Goal: Task Accomplishment & Management: Manage account settings

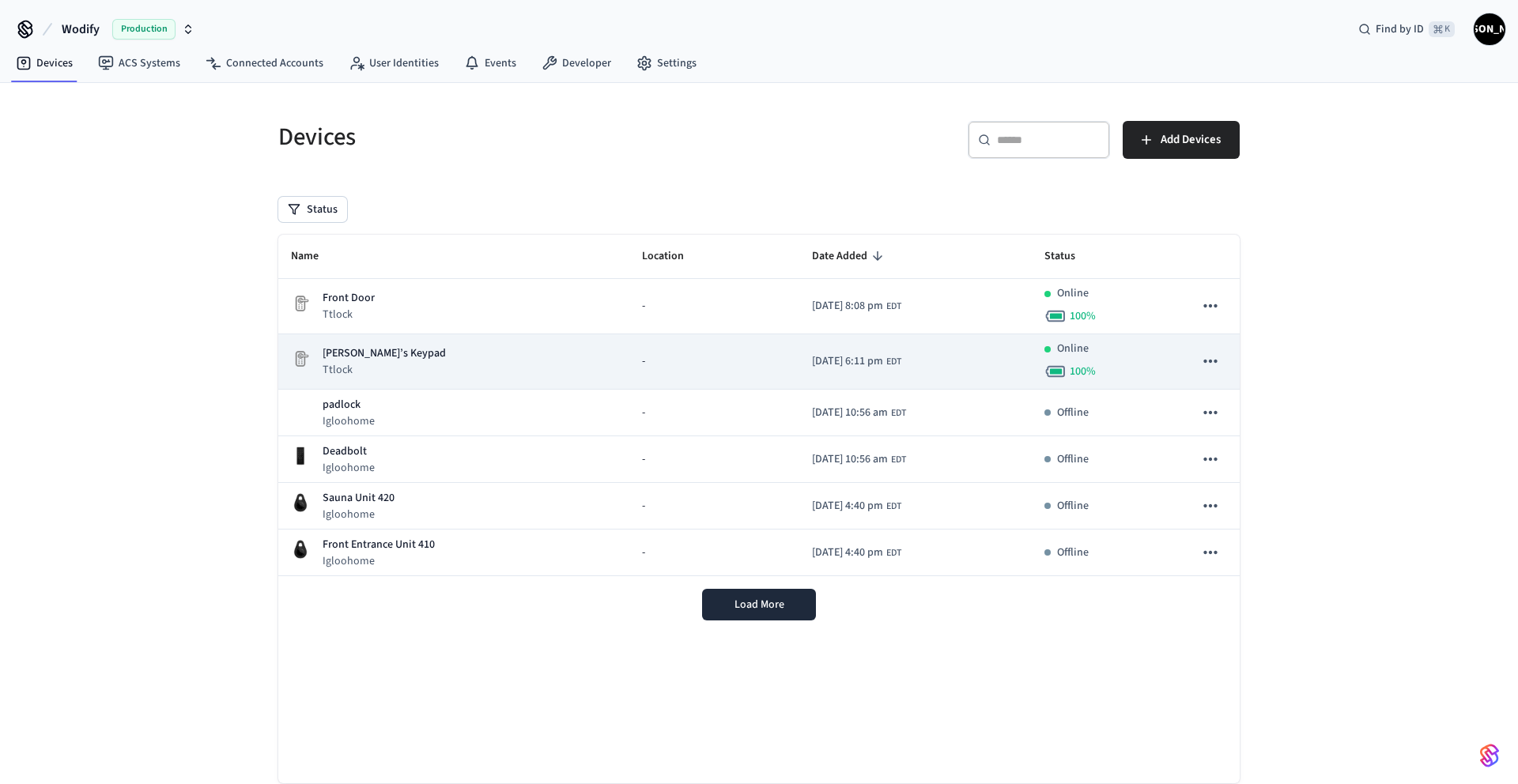
click at [426, 356] on div "[PERSON_NAME]’s Keypad Ttlock" at bounding box center [453, 361] width 326 height 32
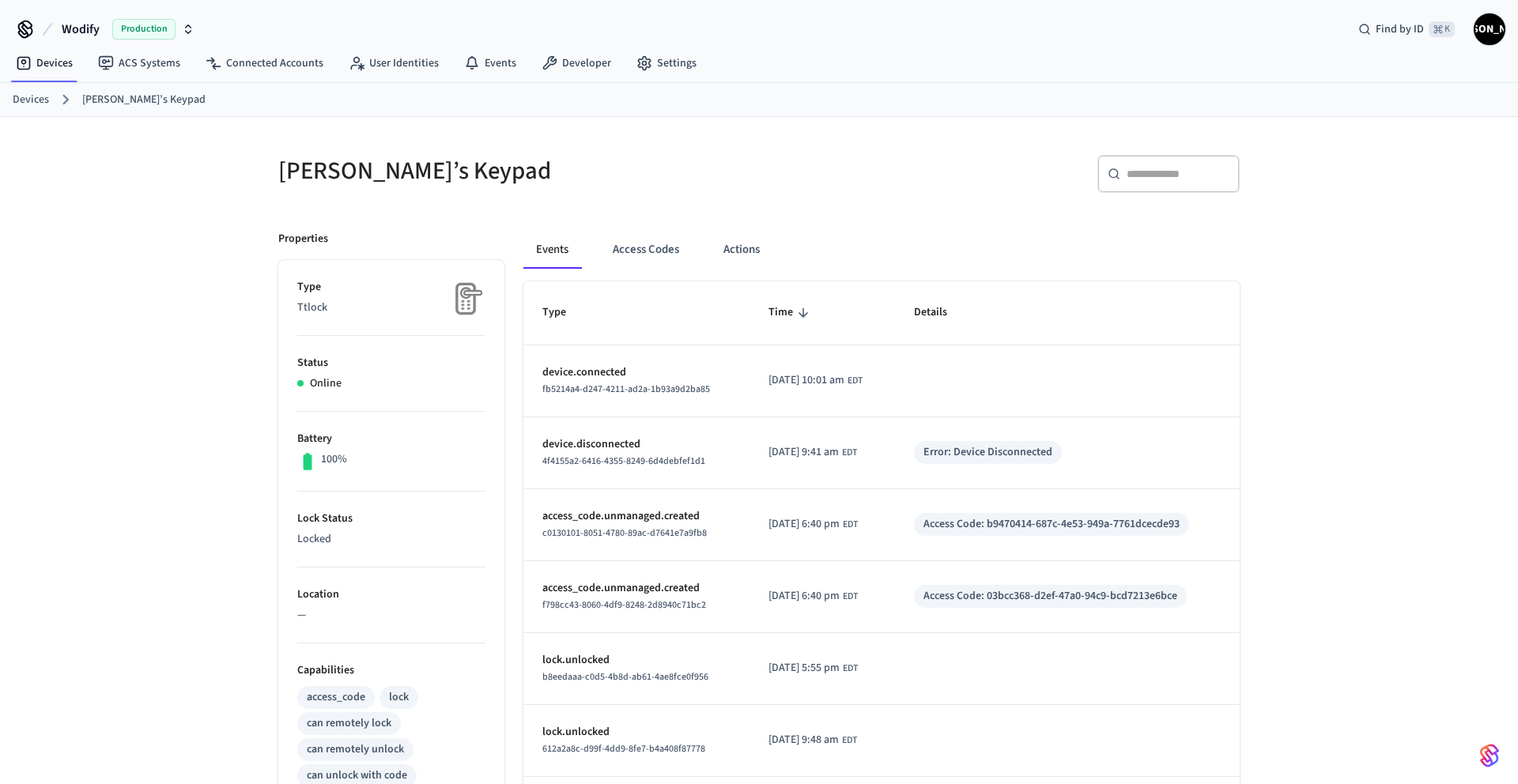
click at [560, 254] on button "Events" at bounding box center [553, 249] width 58 height 38
click at [384, 292] on p "Type" at bounding box center [391, 287] width 188 height 17
click at [123, 107] on ol "Devices [PERSON_NAME]’s Keypad" at bounding box center [765, 99] width 1506 height 20
click at [123, 101] on link "[PERSON_NAME]’s Keypad" at bounding box center [144, 99] width 123 height 17
click at [28, 102] on link "Devices" at bounding box center [30, 99] width 36 height 17
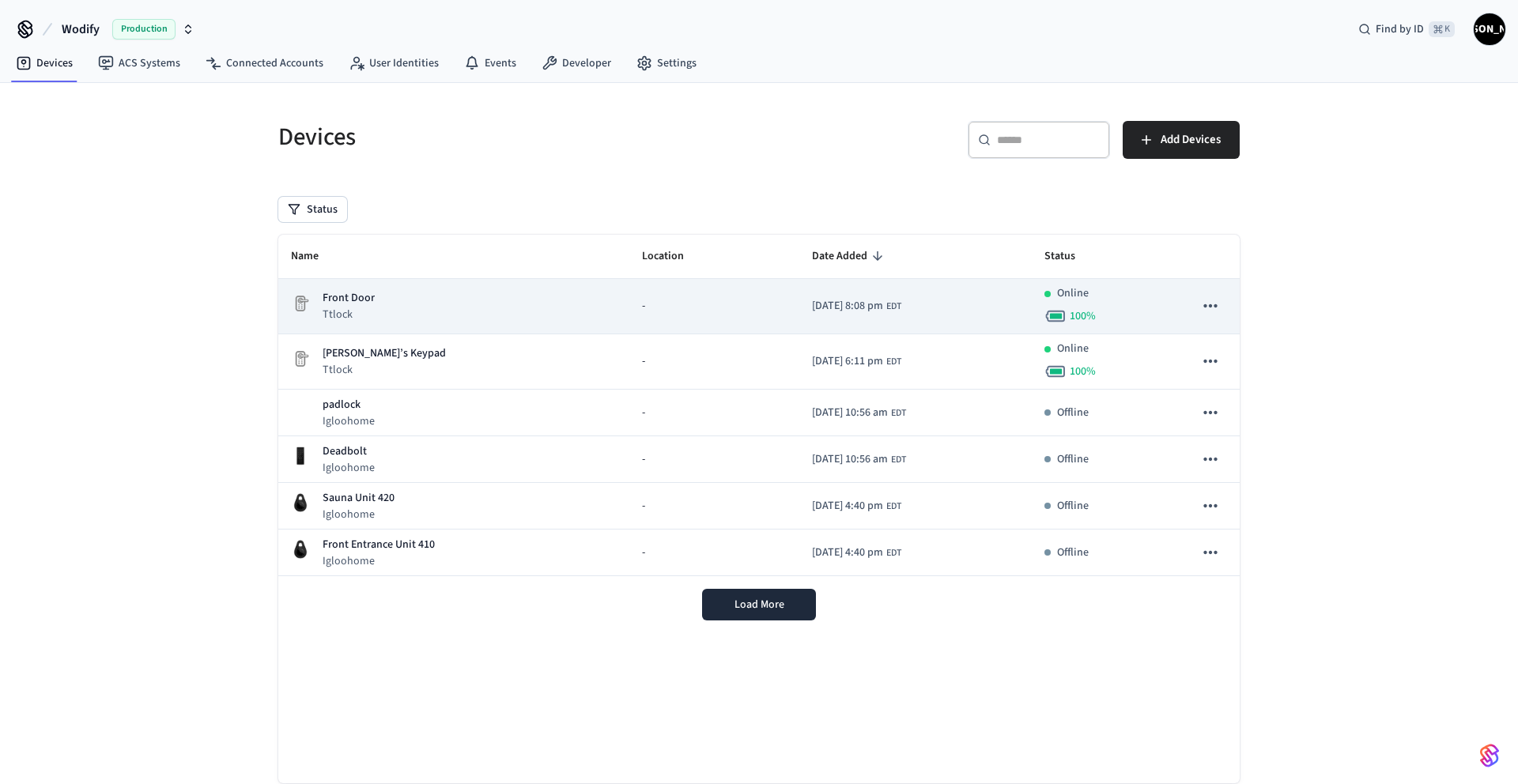
click at [1208, 306] on icon "sticky table" at bounding box center [1211, 306] width 20 height 20
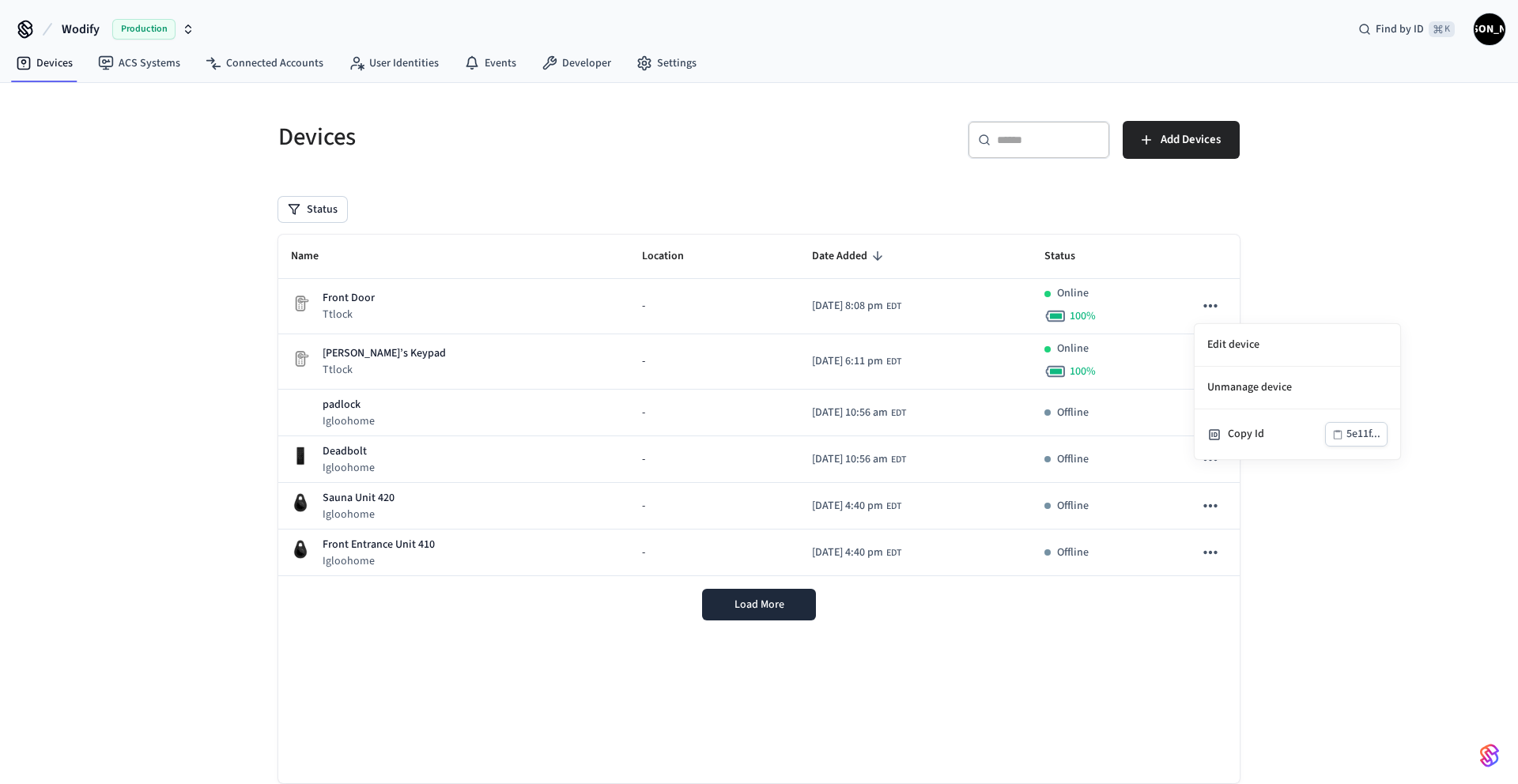
click at [886, 231] on div at bounding box center [759, 392] width 1518 height 784
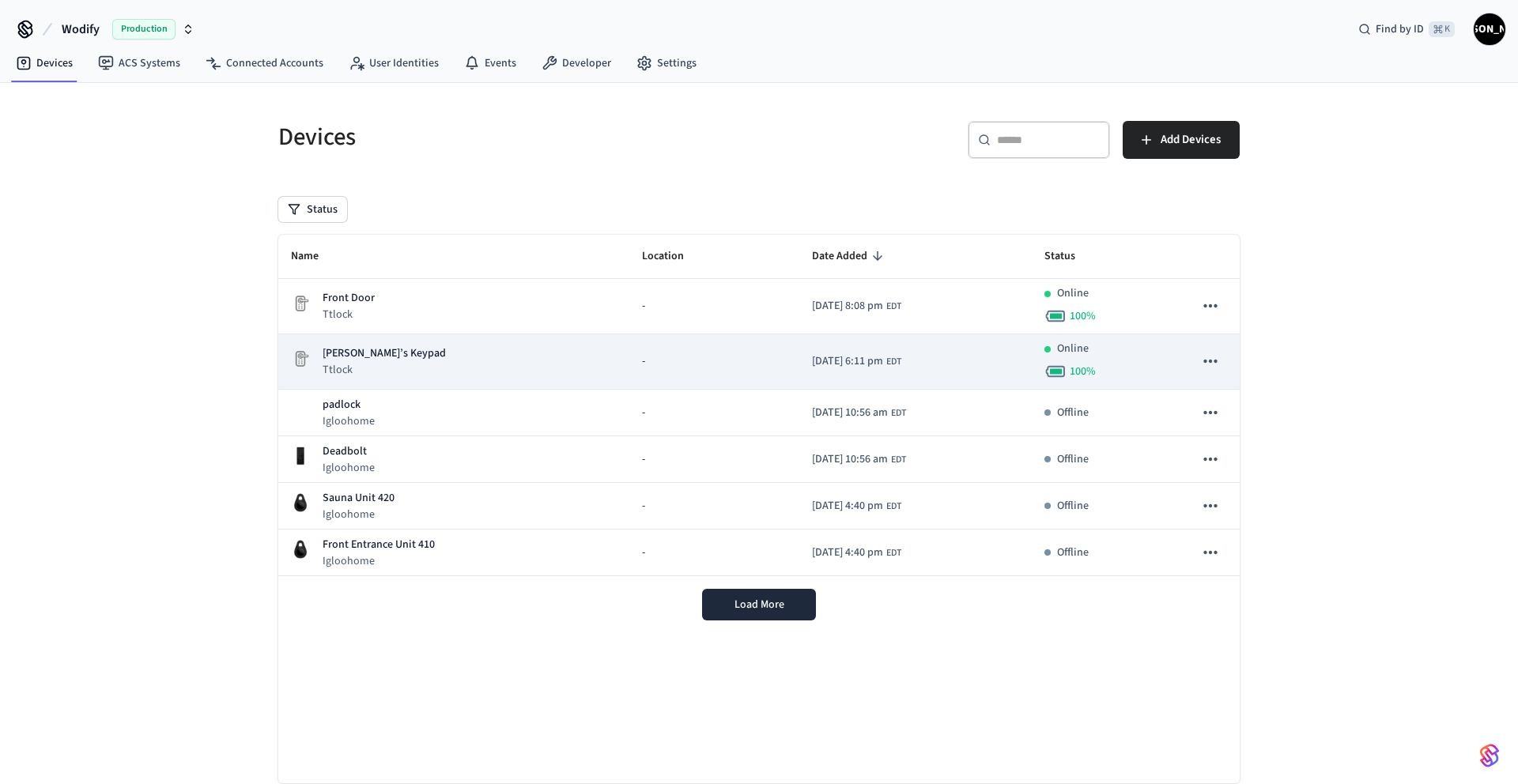
click at [647, 363] on div "-" at bounding box center [715, 361] width 146 height 17
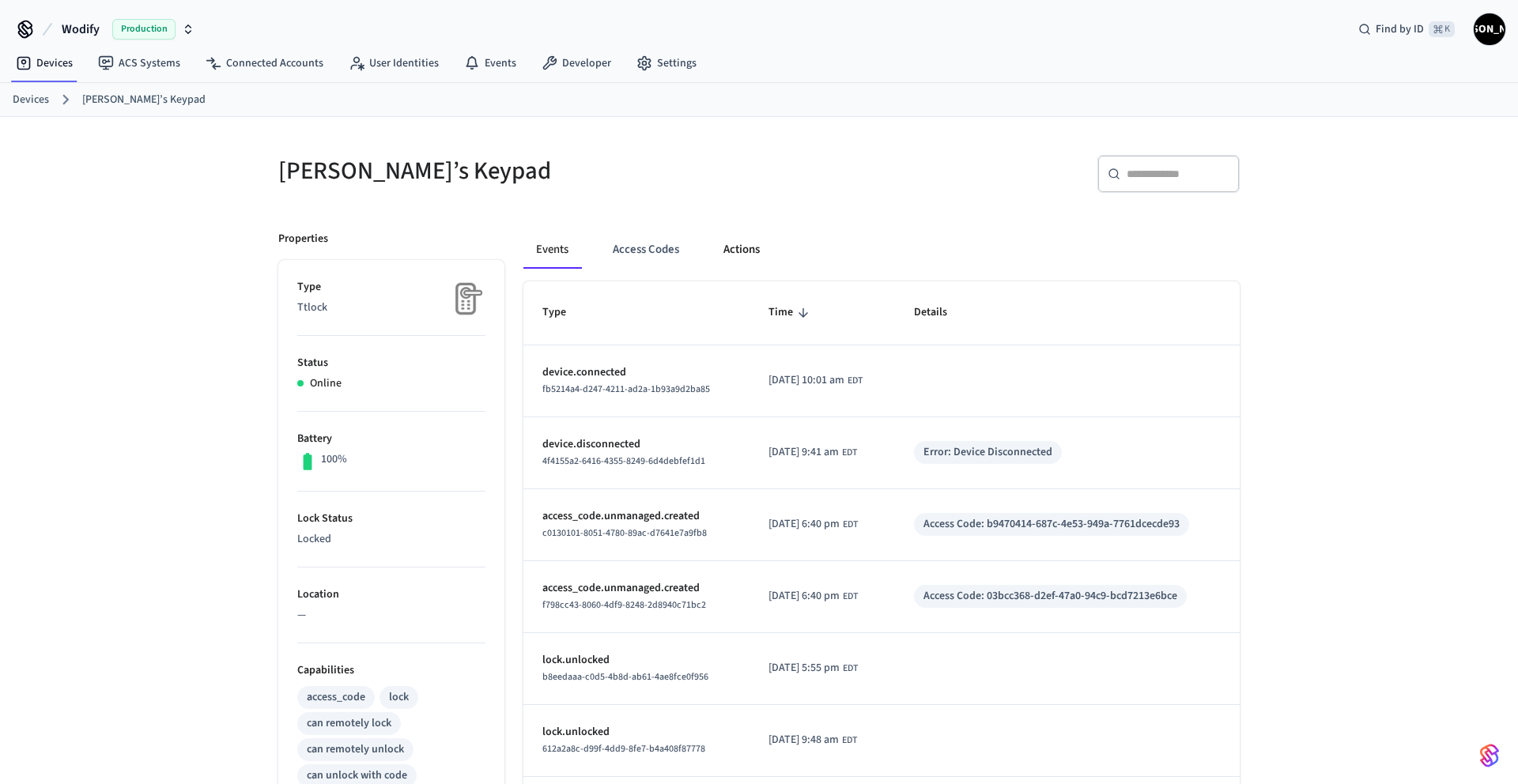
click at [745, 248] on button "Actions" at bounding box center [741, 249] width 61 height 38
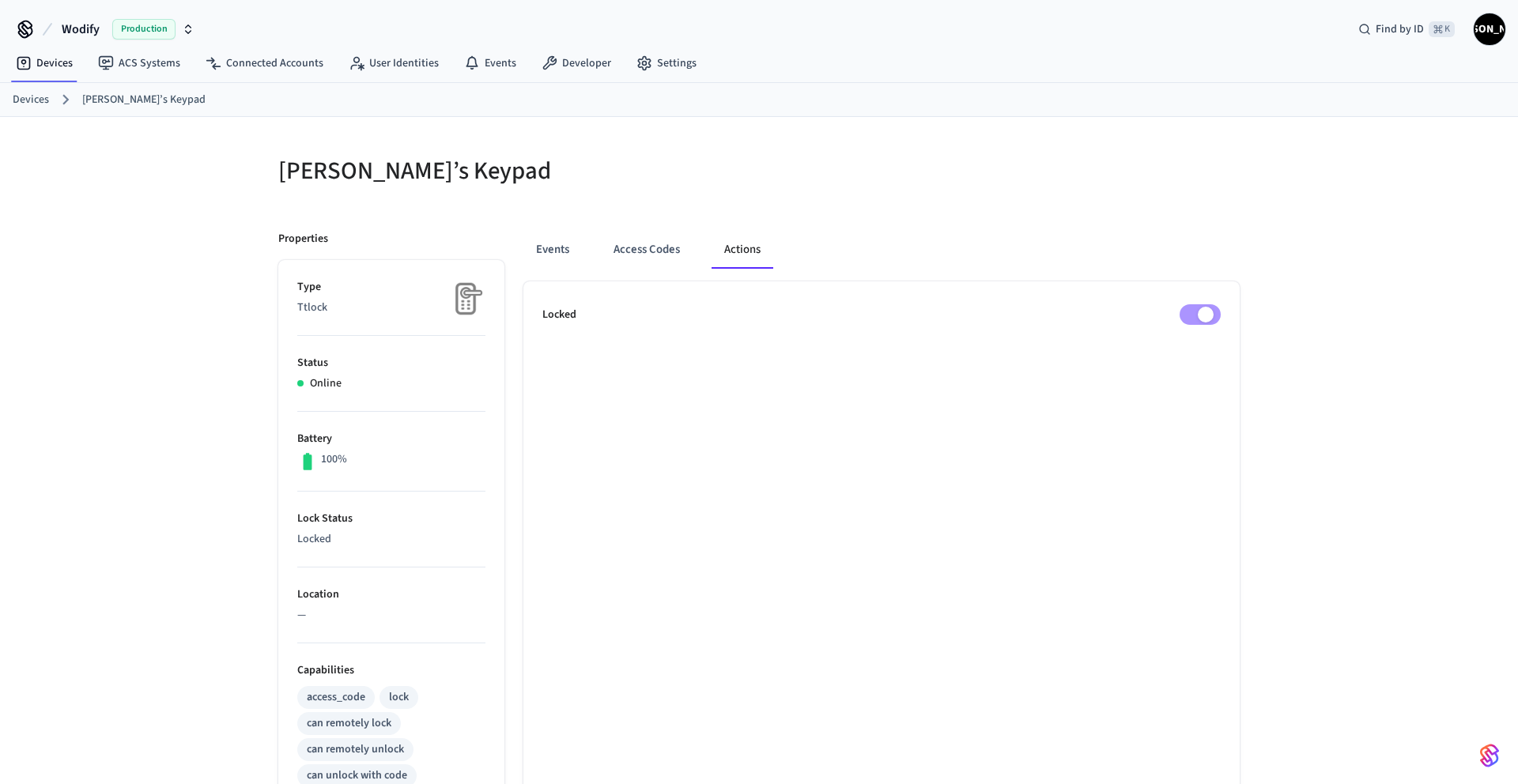
scroll to position [3, 0]
drag, startPoint x: 548, startPoint y: 242, endPoint x: 562, endPoint y: 245, distance: 14.3
click at [548, 242] on button "Events" at bounding box center [553, 247] width 59 height 38
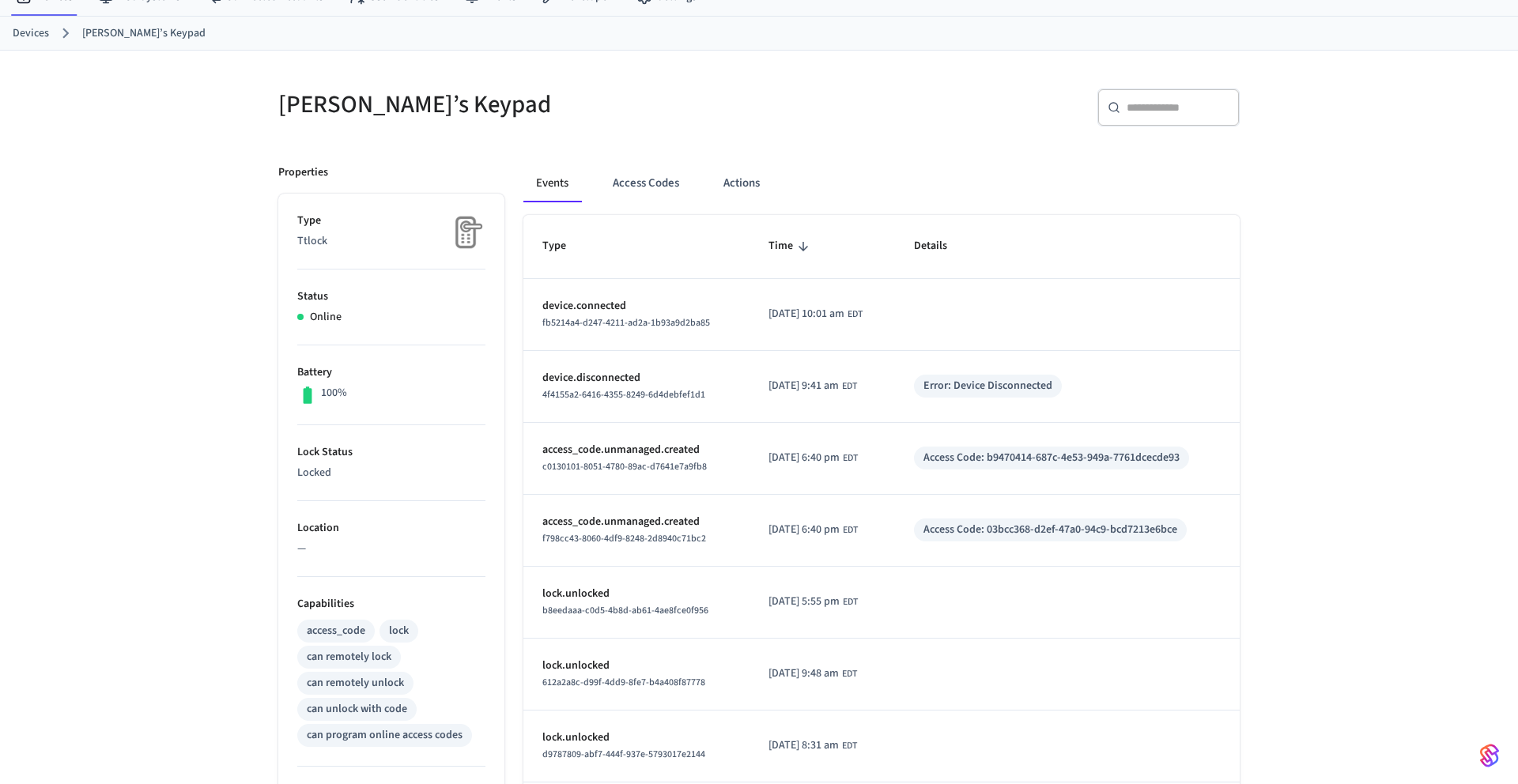
scroll to position [0, 0]
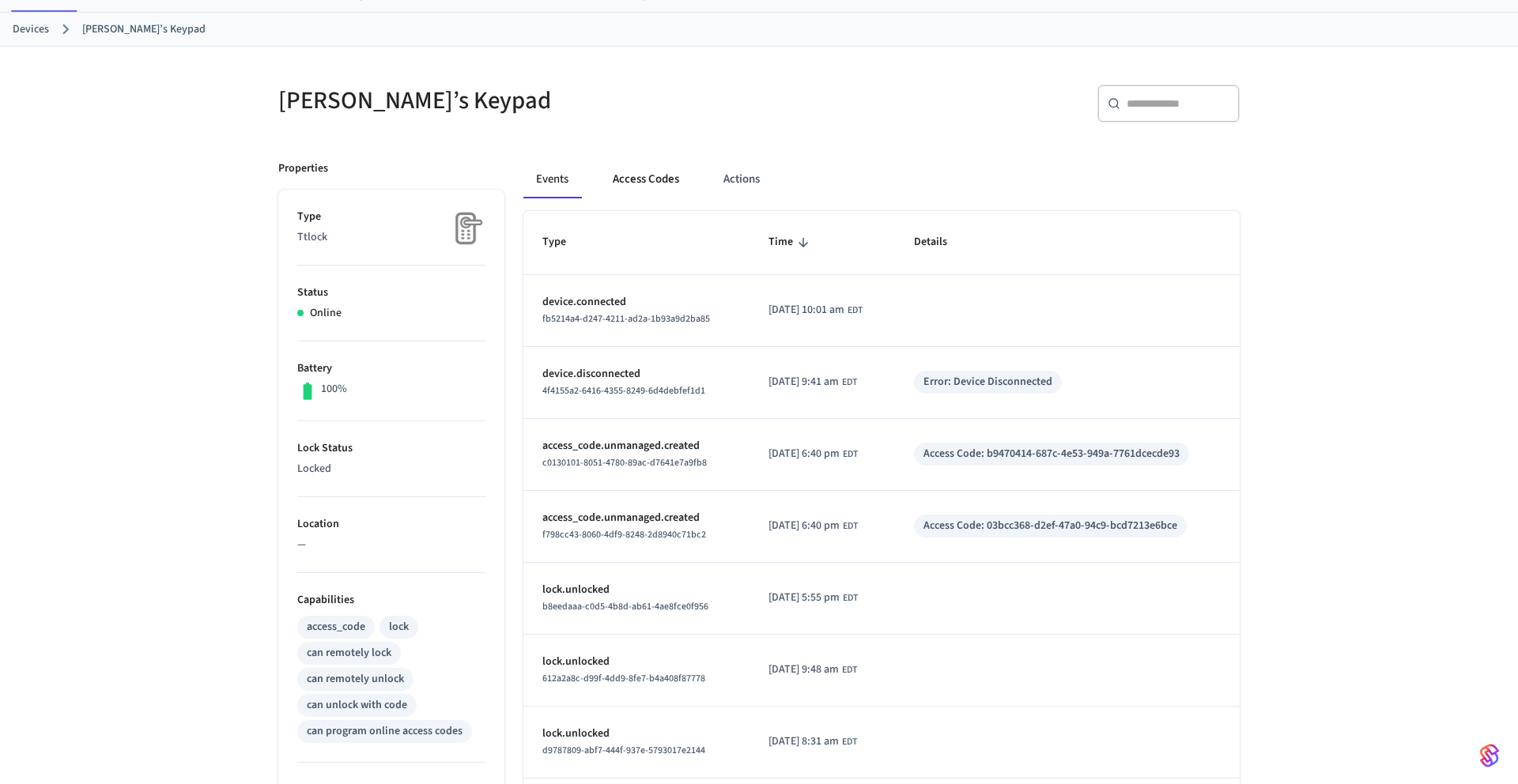
click at [661, 191] on button "Access Codes" at bounding box center [646, 179] width 91 height 38
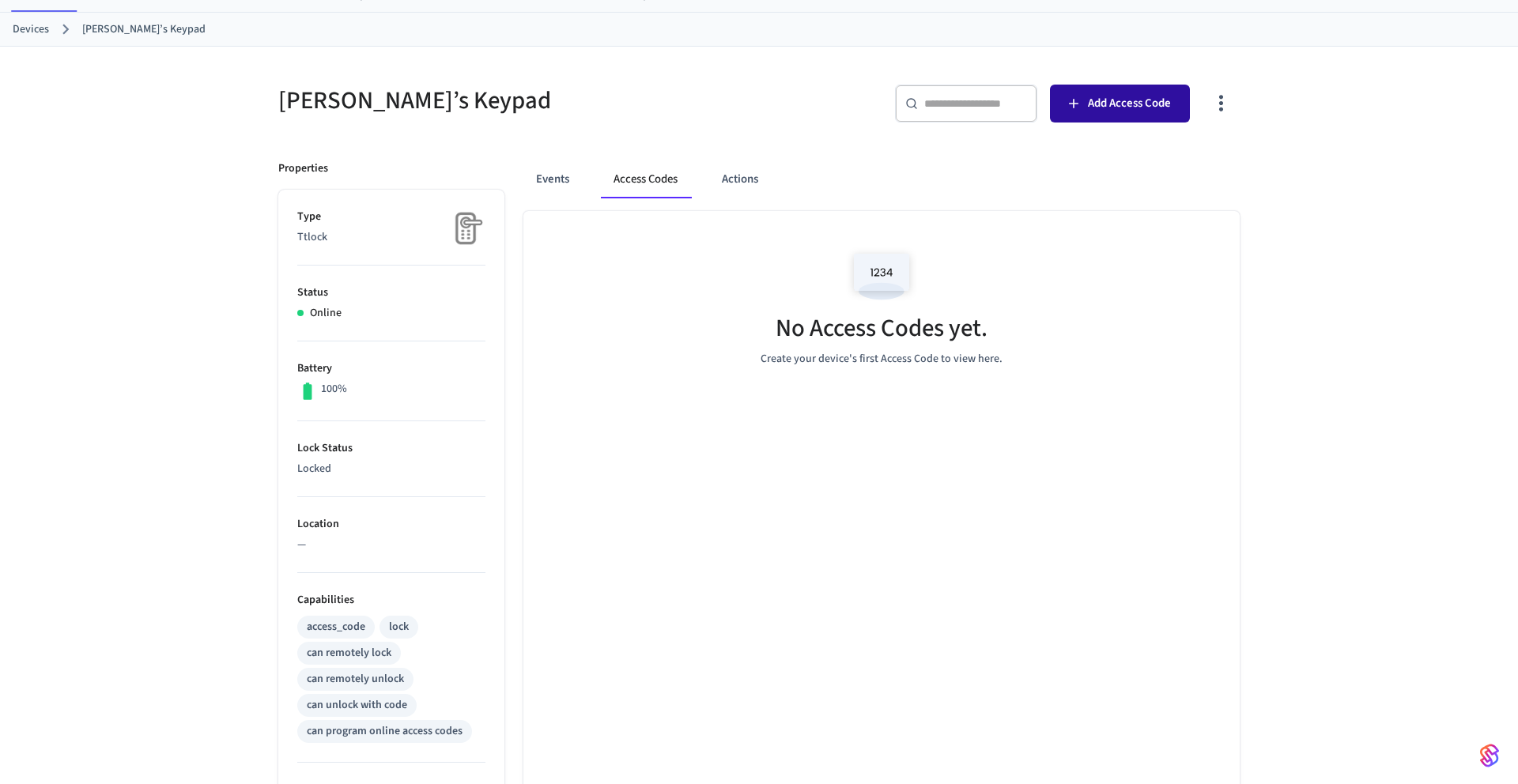
click at [1131, 115] on button "Add Access Code" at bounding box center [1119, 103] width 140 height 38
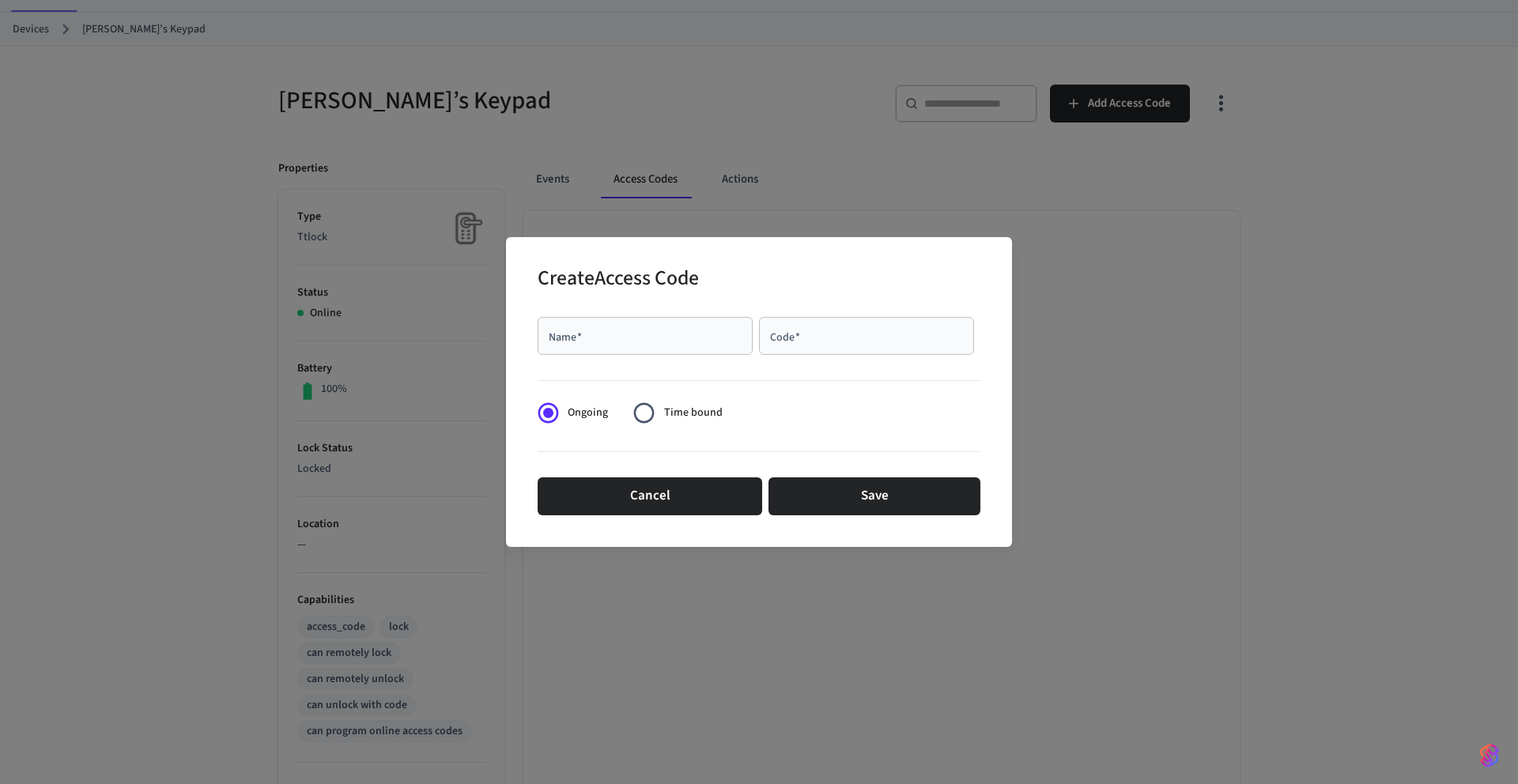
click at [622, 346] on div "Name   *" at bounding box center [645, 335] width 215 height 38
type input "****"
click at [867, 338] on input "Code   *" at bounding box center [866, 336] width 196 height 16
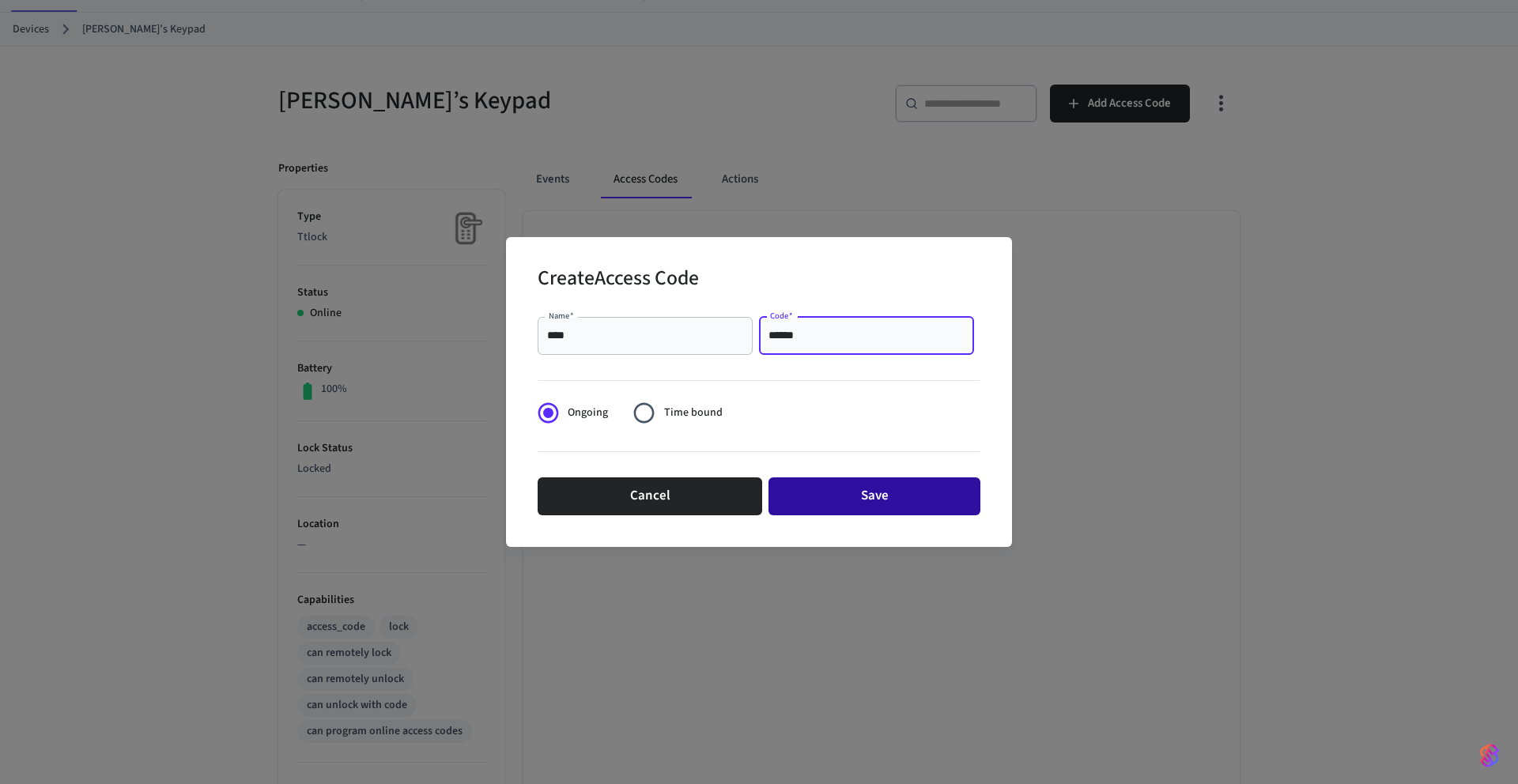
type input "******"
click at [892, 489] on button "Save" at bounding box center [874, 496] width 212 height 38
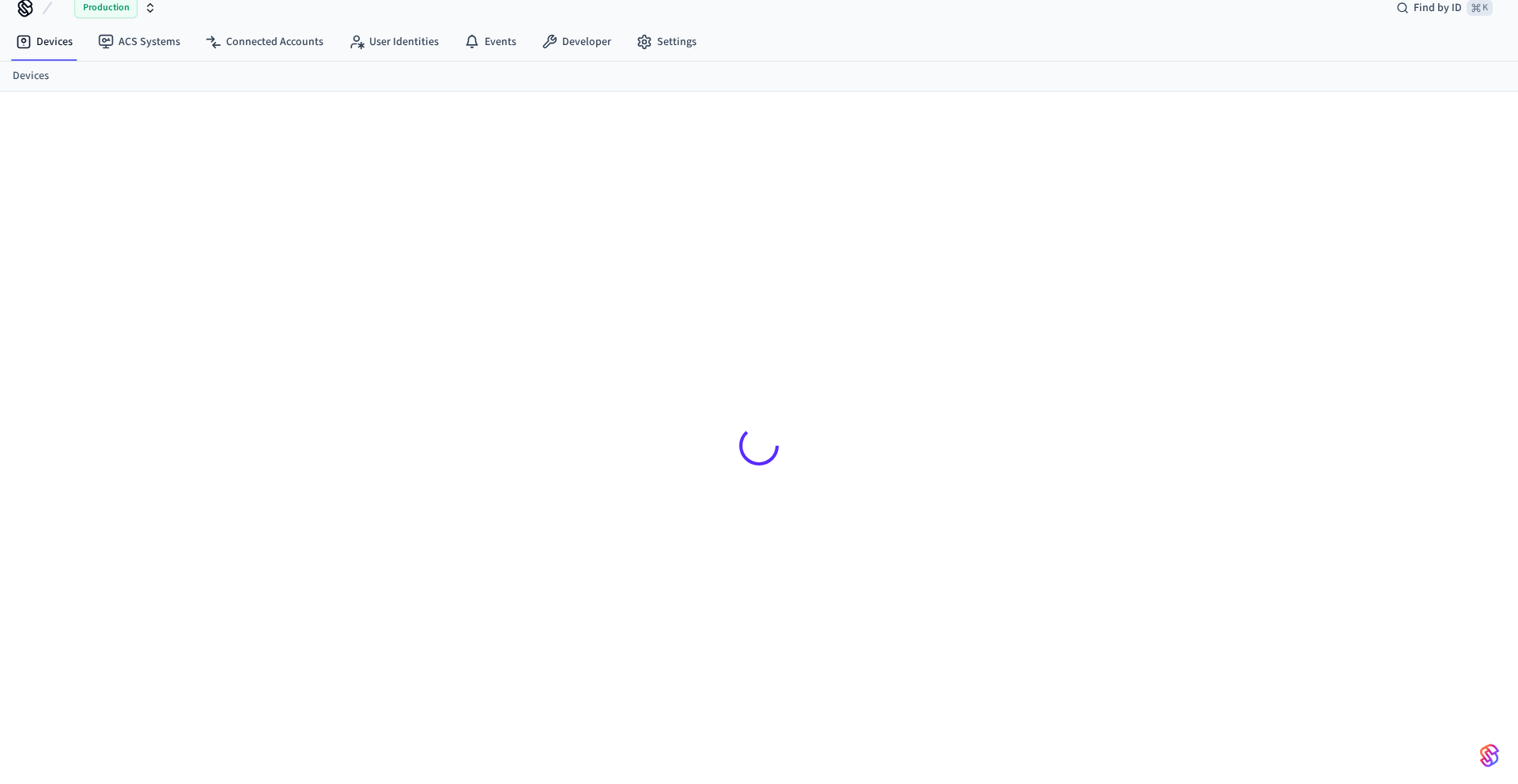
scroll to position [21, 0]
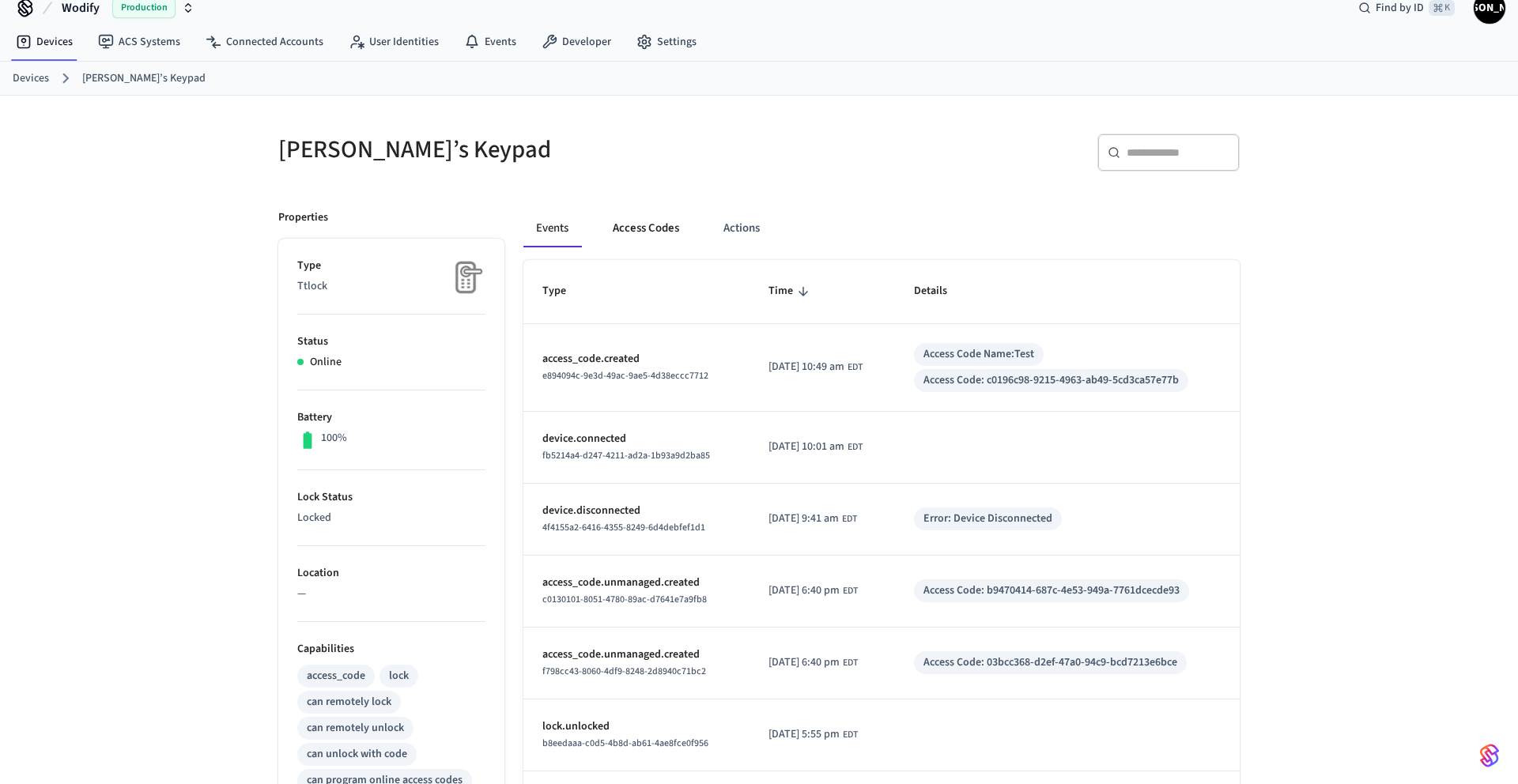
click at [655, 227] on button "Access Codes" at bounding box center [646, 228] width 91 height 38
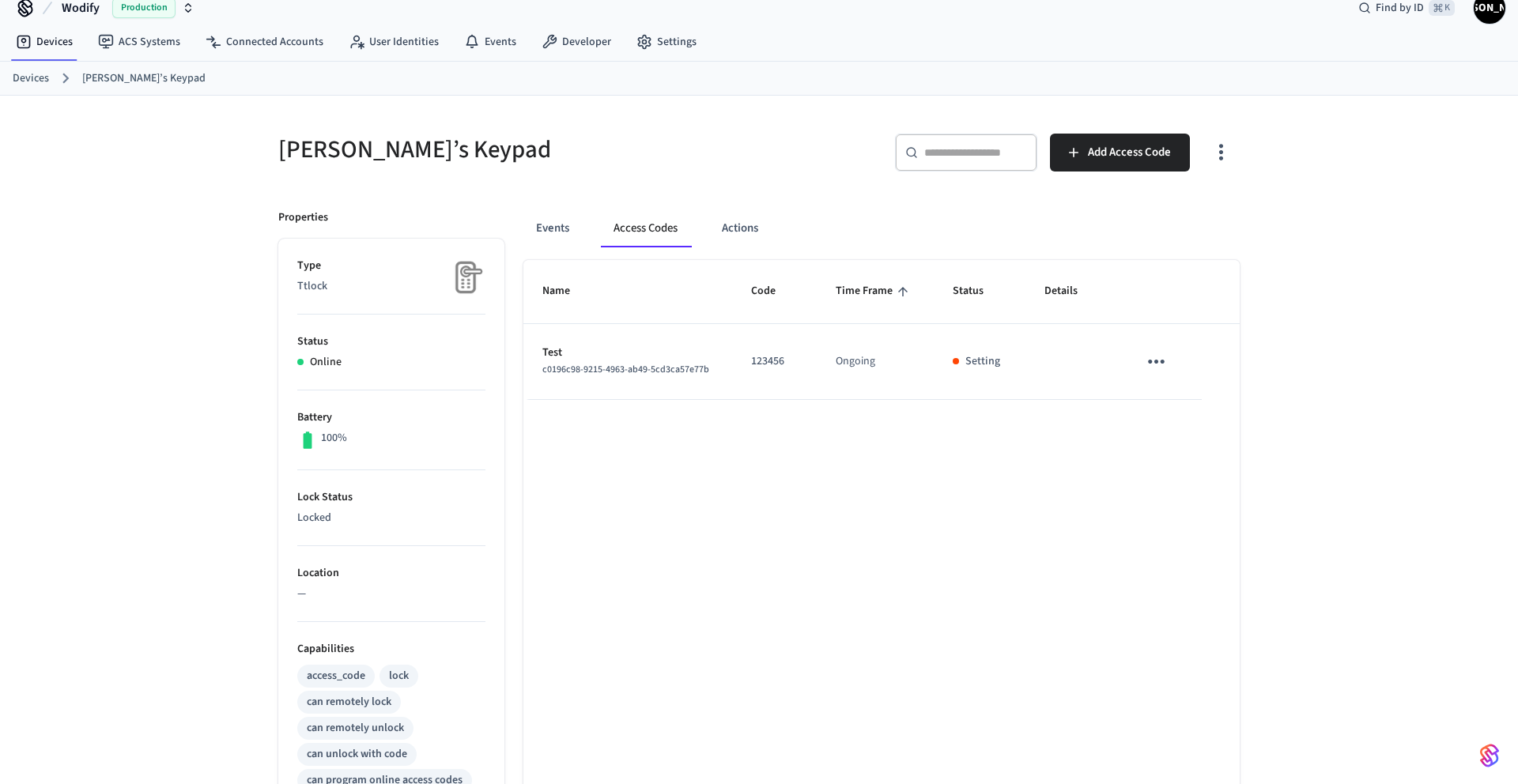
click at [672, 360] on p "Test" at bounding box center [628, 352] width 170 height 17
click at [546, 224] on button "Events" at bounding box center [553, 228] width 59 height 38
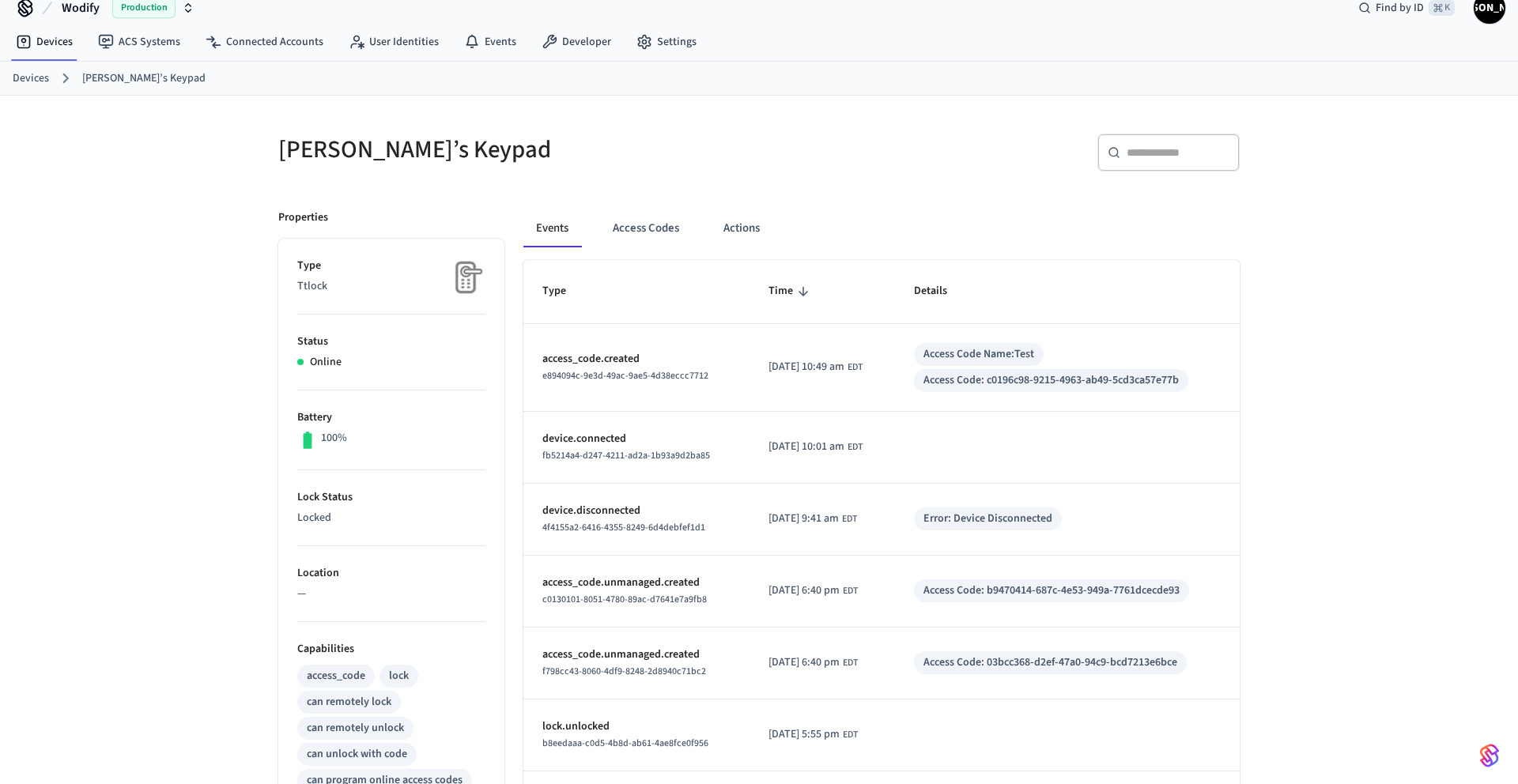
scroll to position [23, 0]
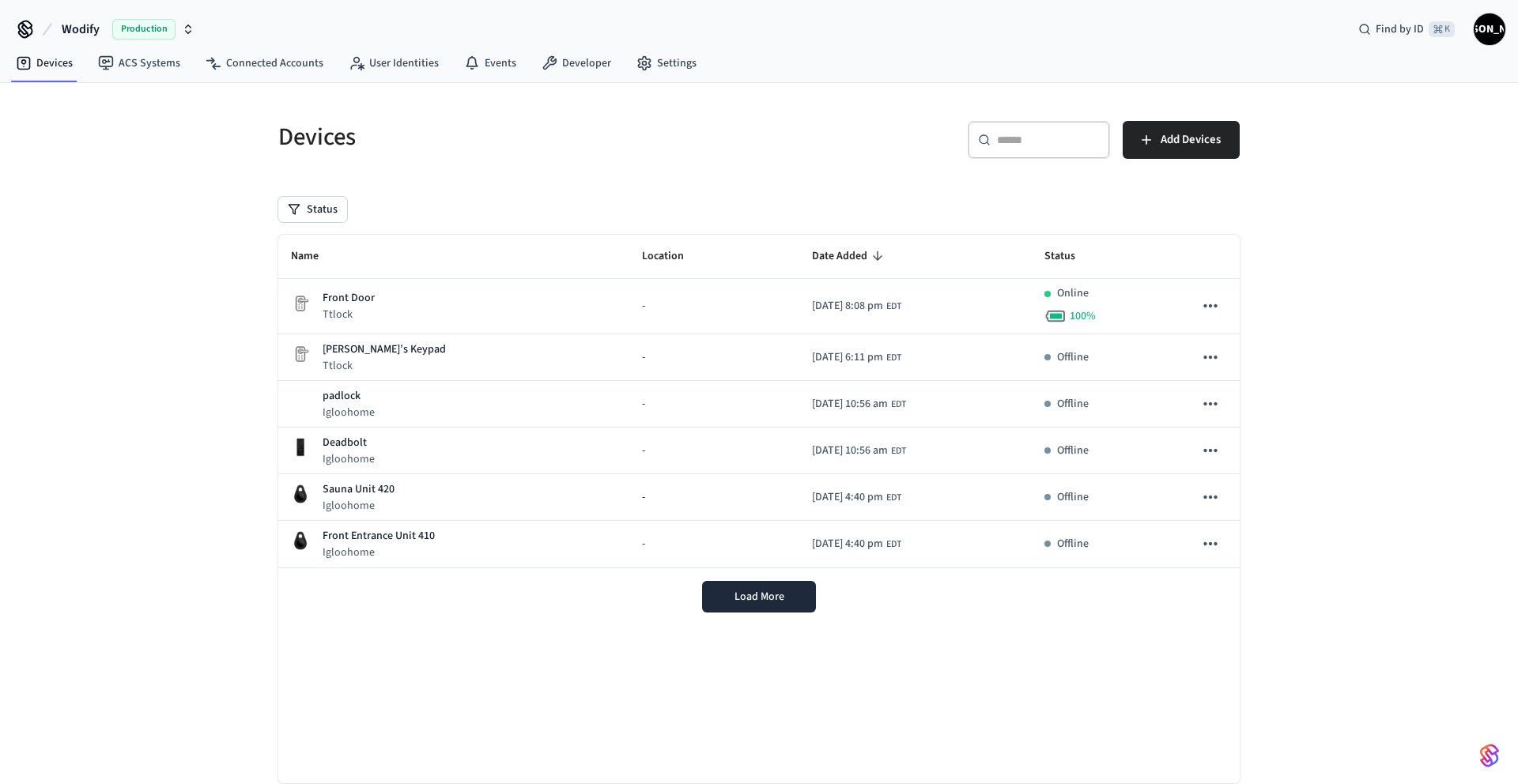
click at [99, 26] on span "Wodify" at bounding box center [80, 30] width 38 height 19
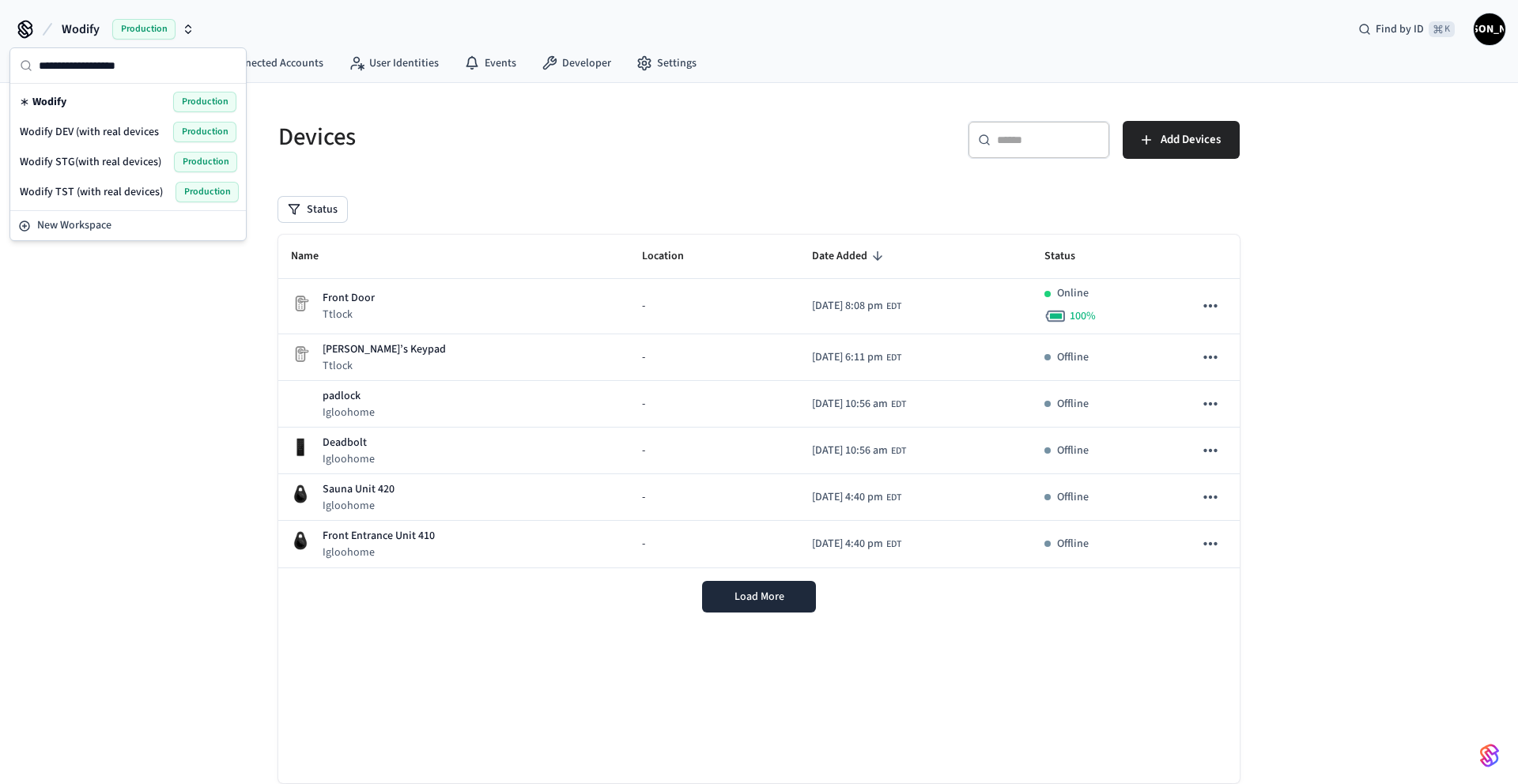
click at [118, 124] on span "Wodify DEV (with real devices" at bounding box center [90, 132] width 139 height 16
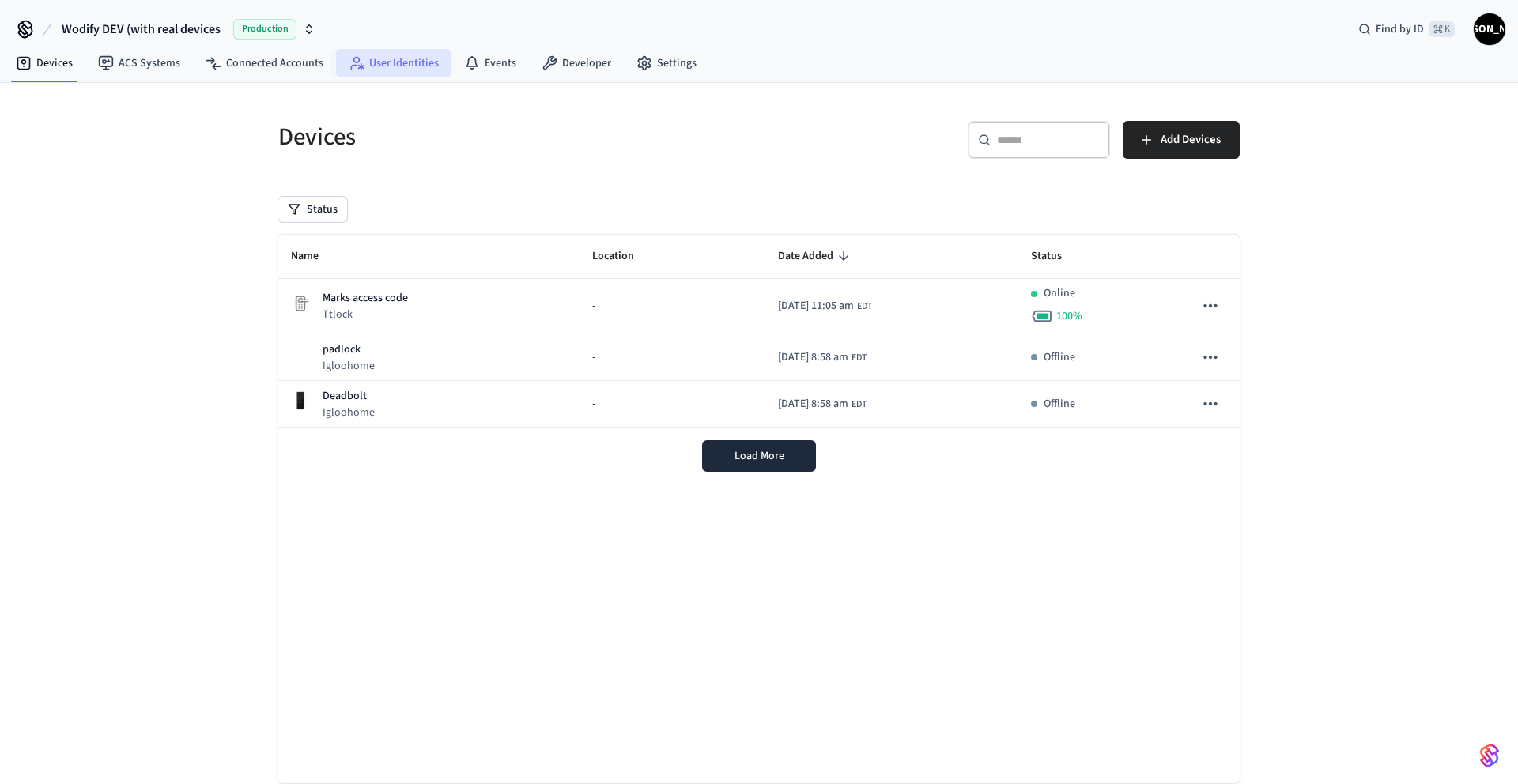
click at [435, 68] on link "User Identities" at bounding box center [394, 63] width 115 height 28
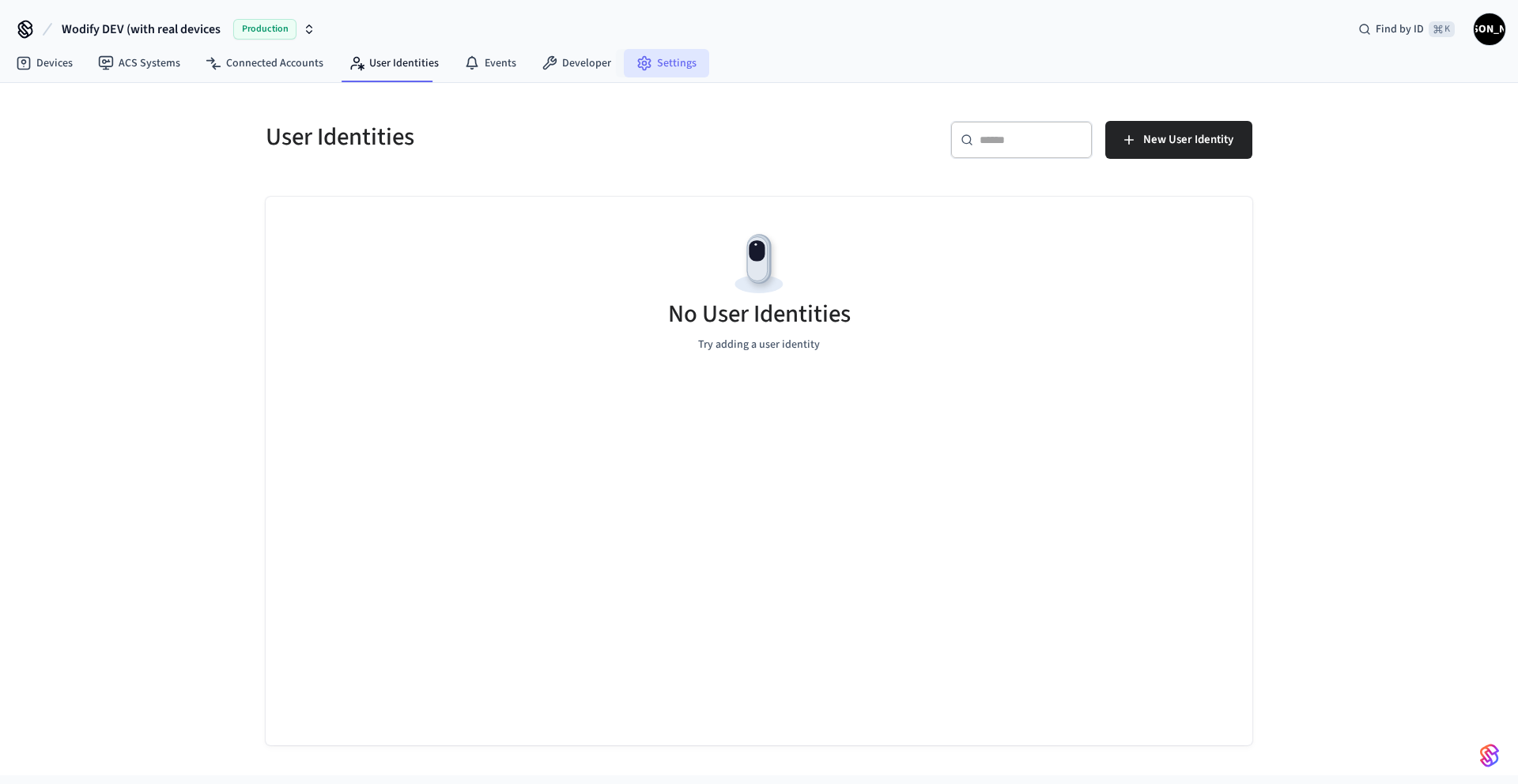
click at [651, 68] on link "Settings" at bounding box center [666, 63] width 85 height 28
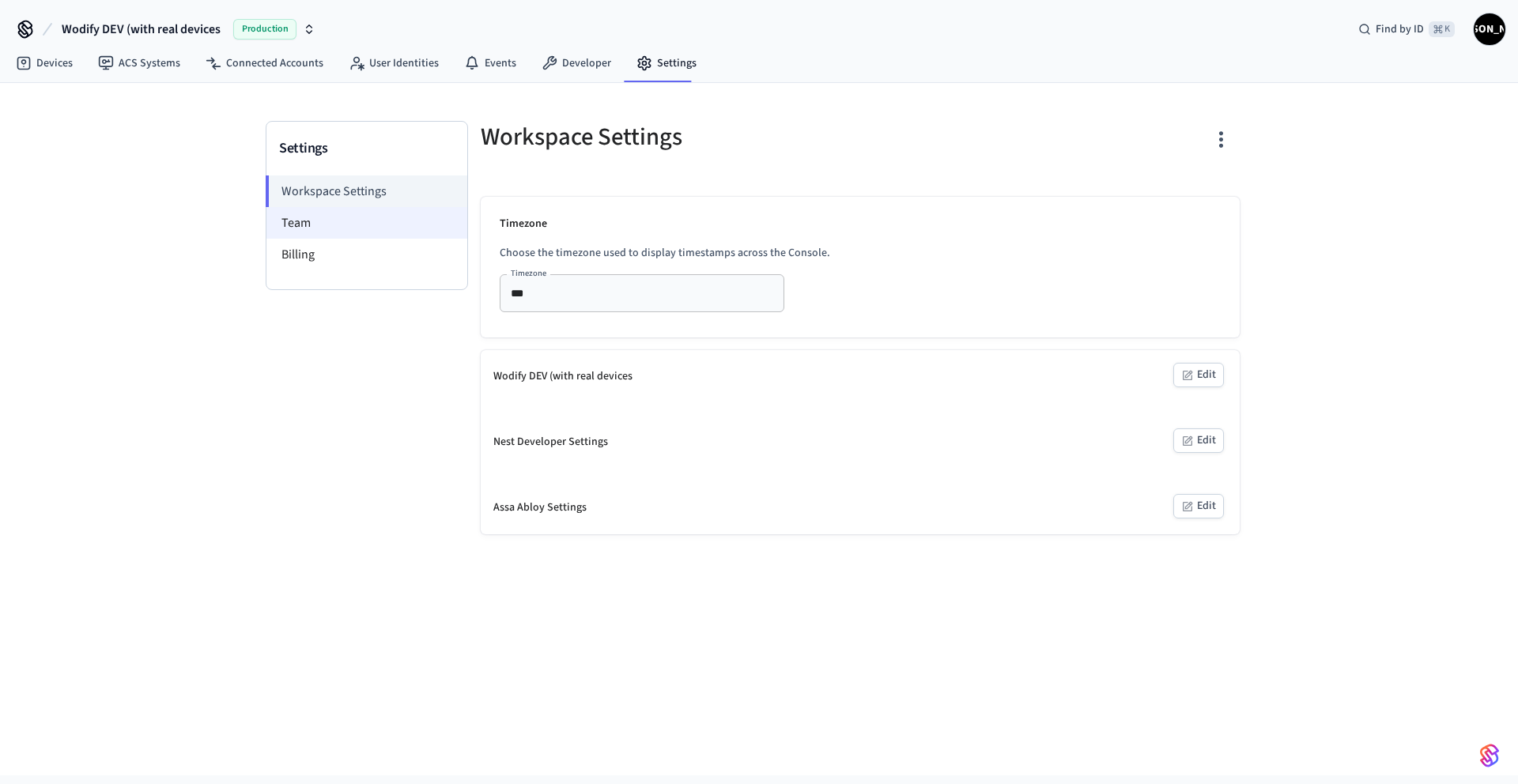
click at [321, 225] on li "Team" at bounding box center [366, 223] width 201 height 32
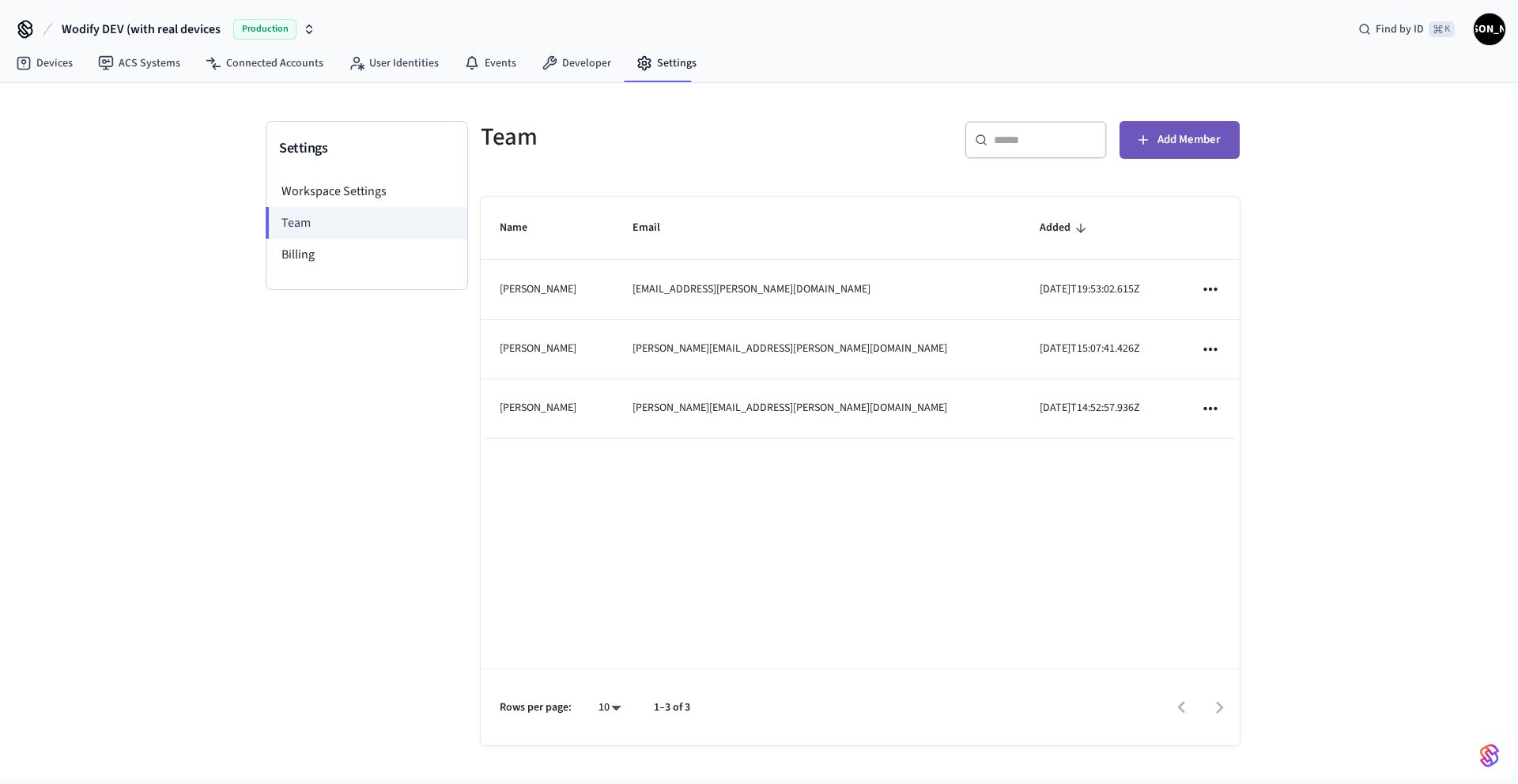
click at [1172, 140] on span "Add Member" at bounding box center [1189, 140] width 63 height 20
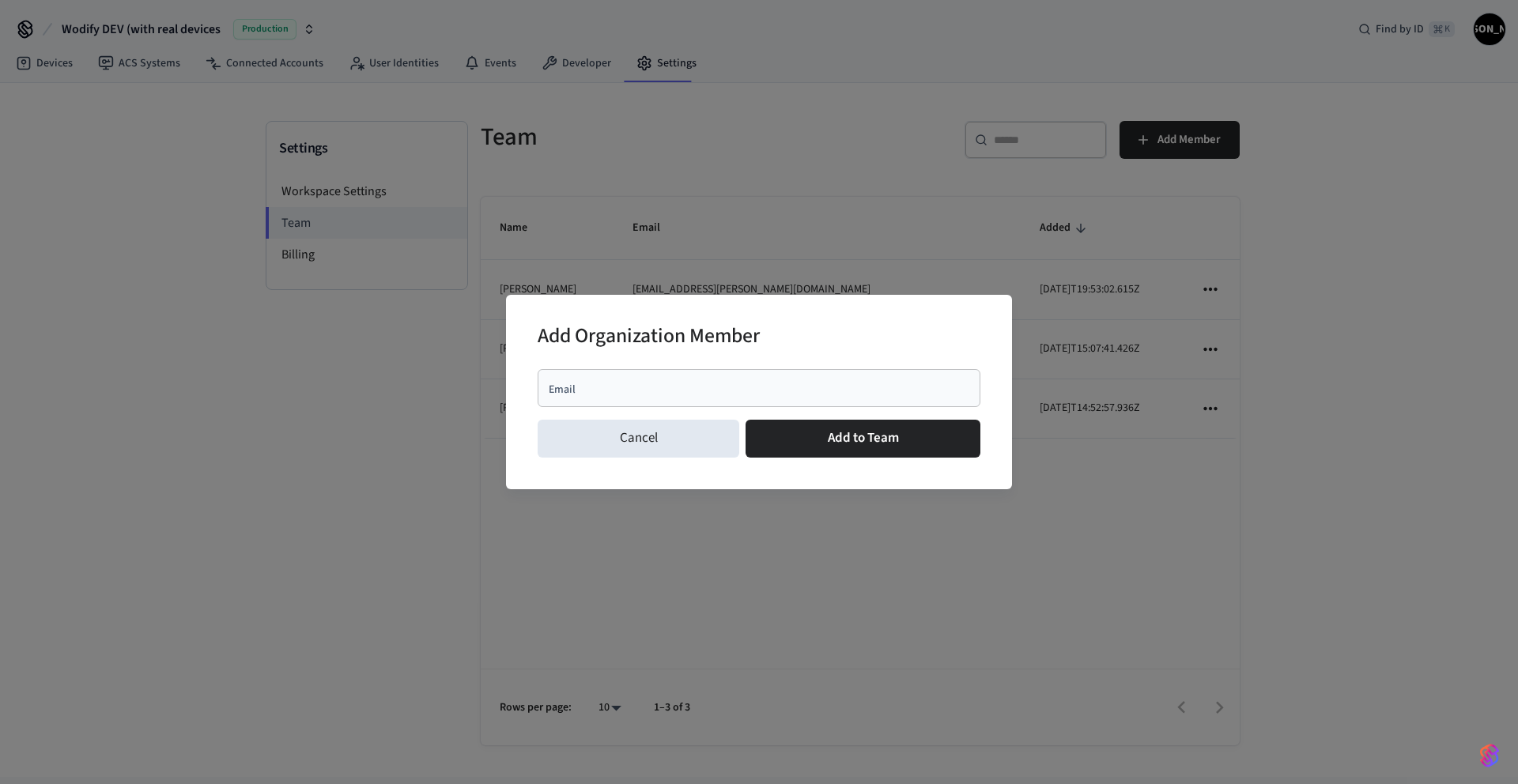
click at [603, 395] on input "Email" at bounding box center [759, 388] width 424 height 16
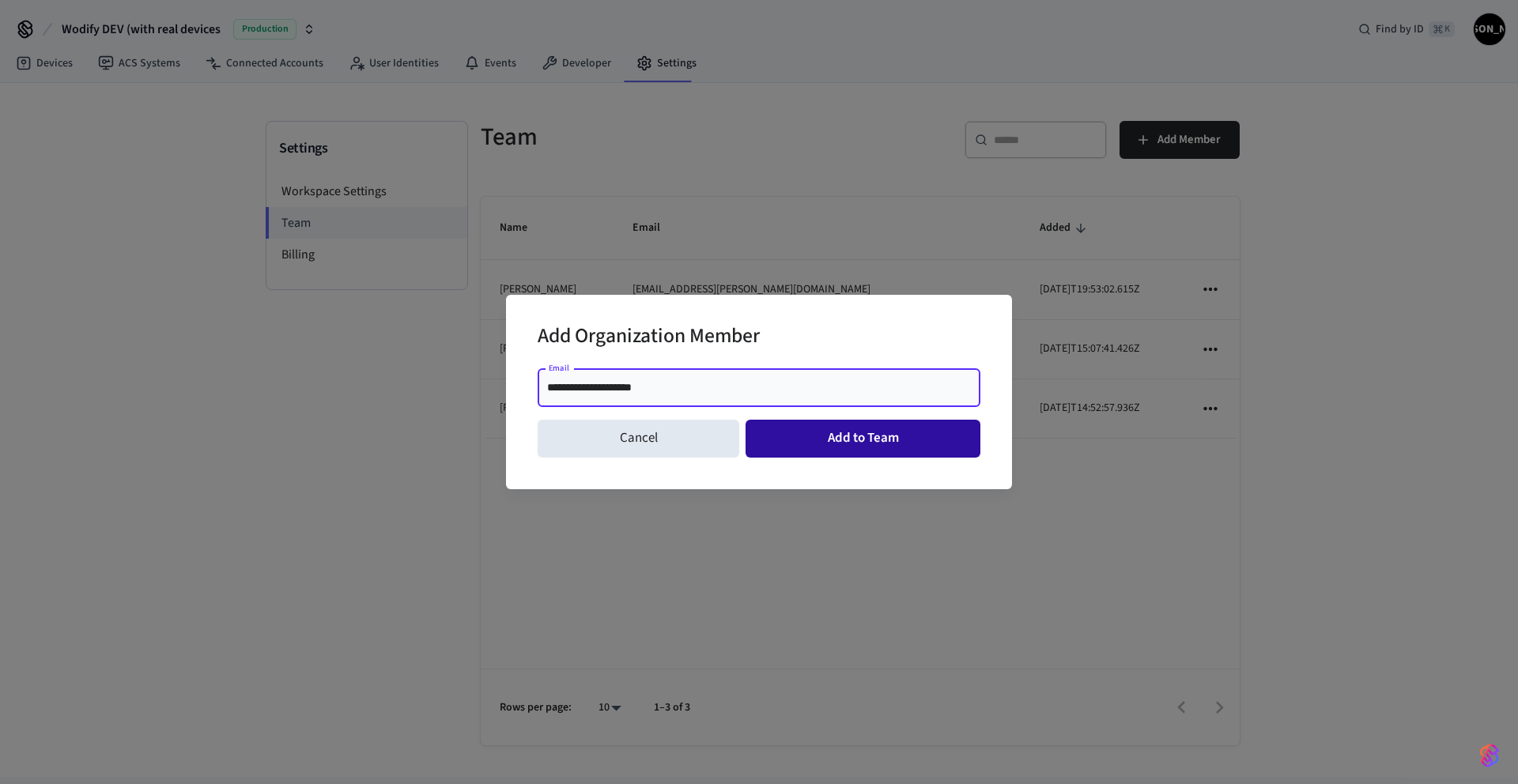
type input "**********"
click at [849, 450] on button "Add to Team" at bounding box center [863, 438] width 235 height 38
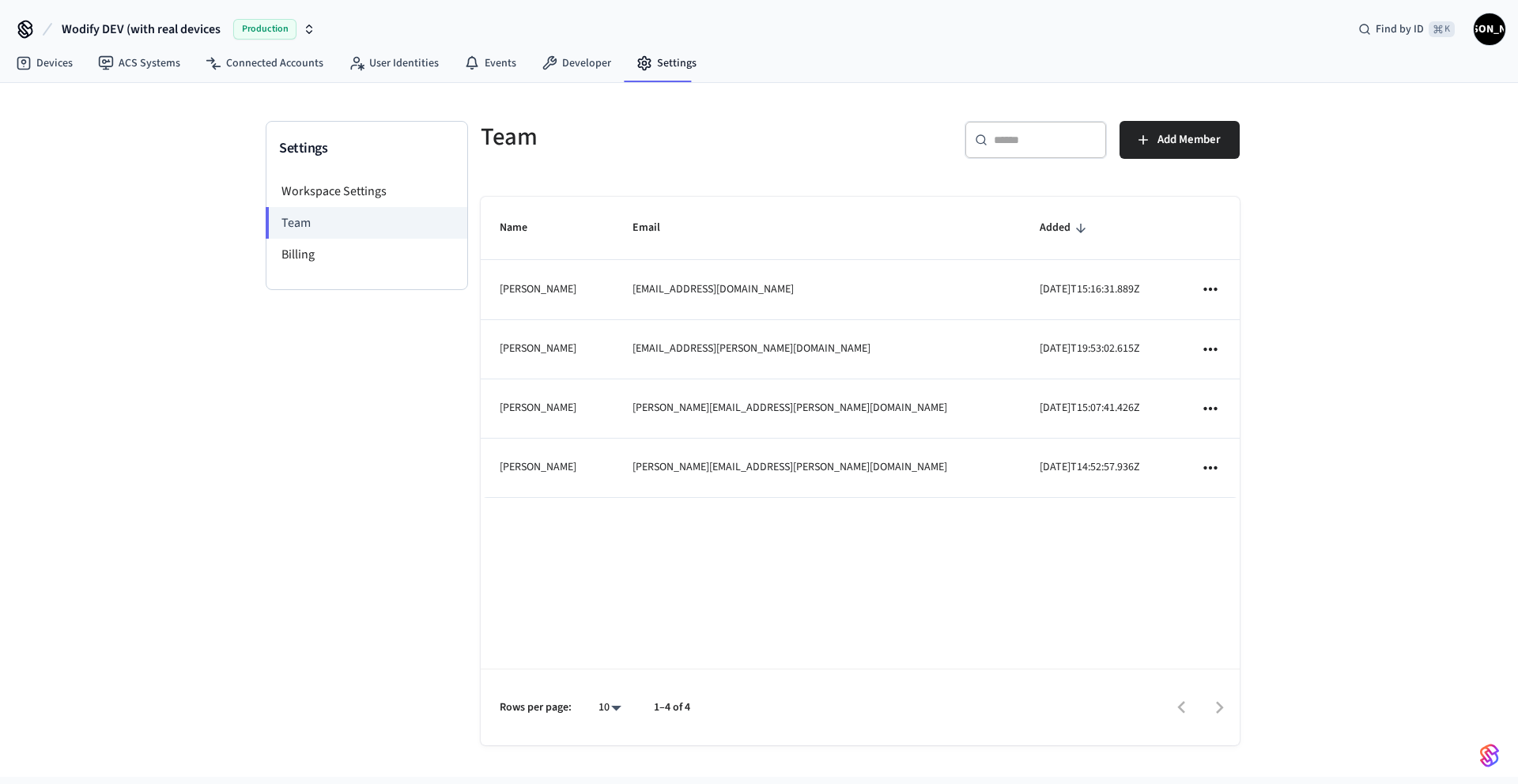
click at [246, 33] on span "Production" at bounding box center [265, 29] width 63 height 20
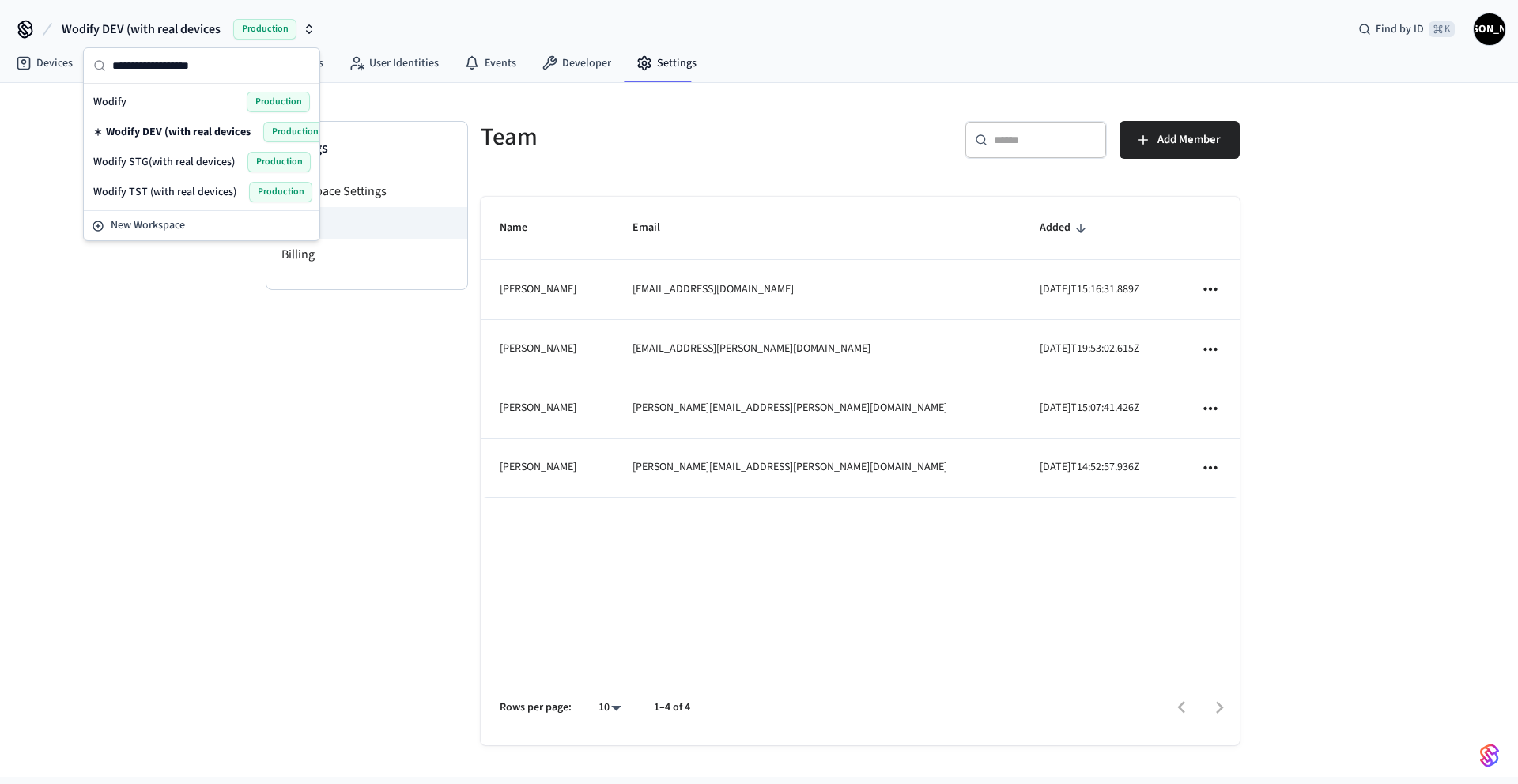
click at [134, 102] on div "Wodify Production" at bounding box center [201, 101] width 217 height 20
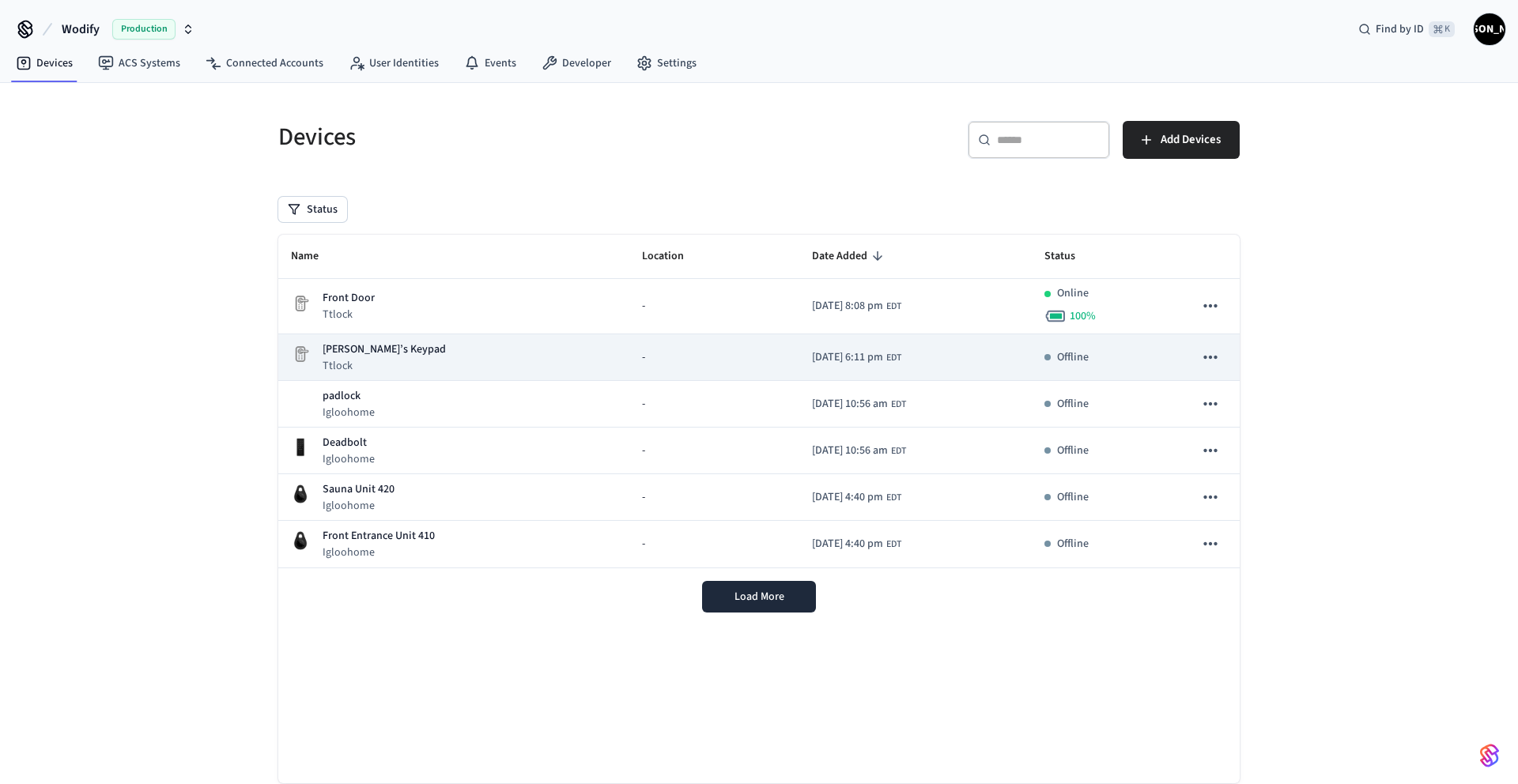
click at [458, 361] on div "Jeff’s Keypad Ttlock" at bounding box center [453, 357] width 326 height 32
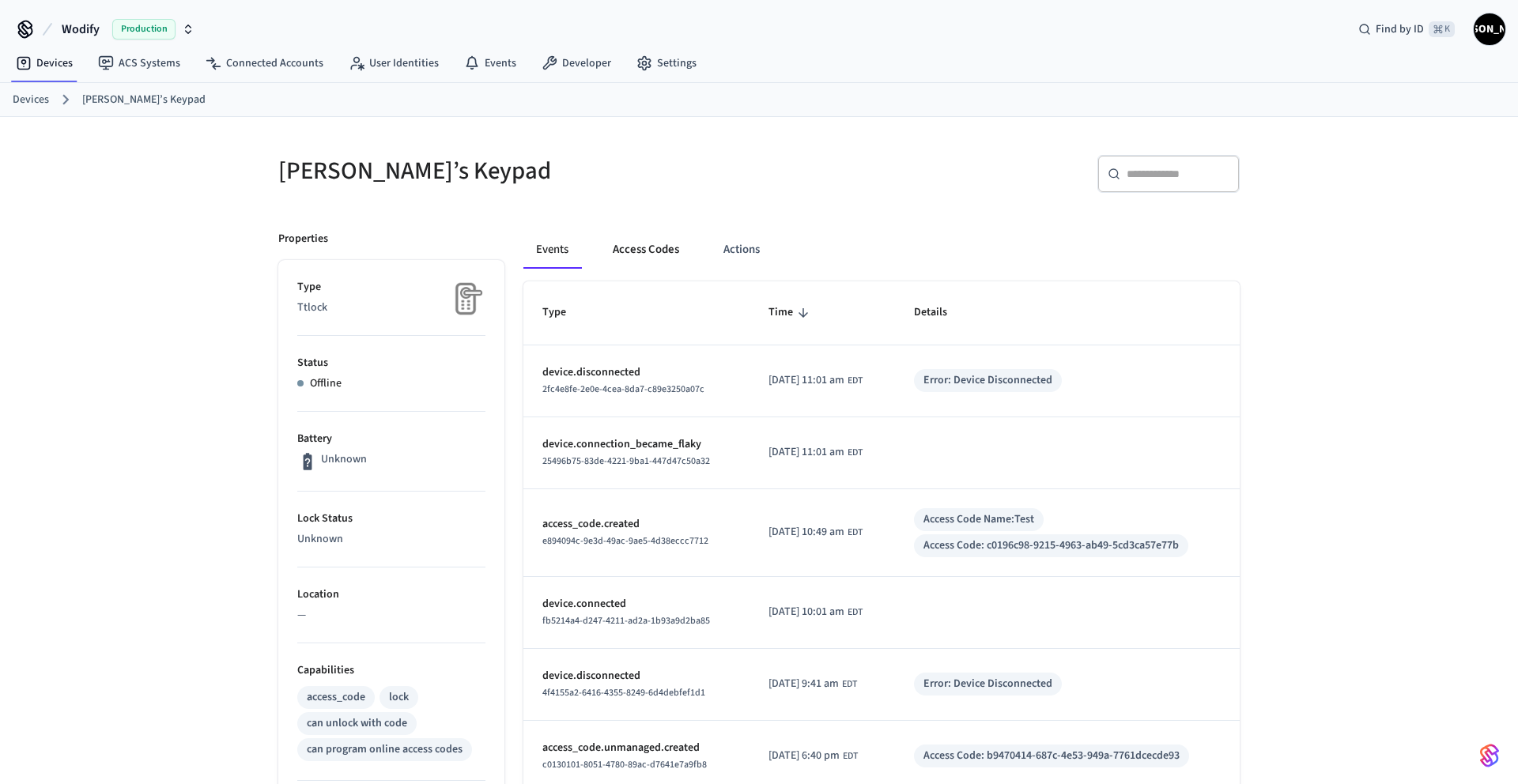
click at [663, 254] on button "Access Codes" at bounding box center [646, 249] width 91 height 38
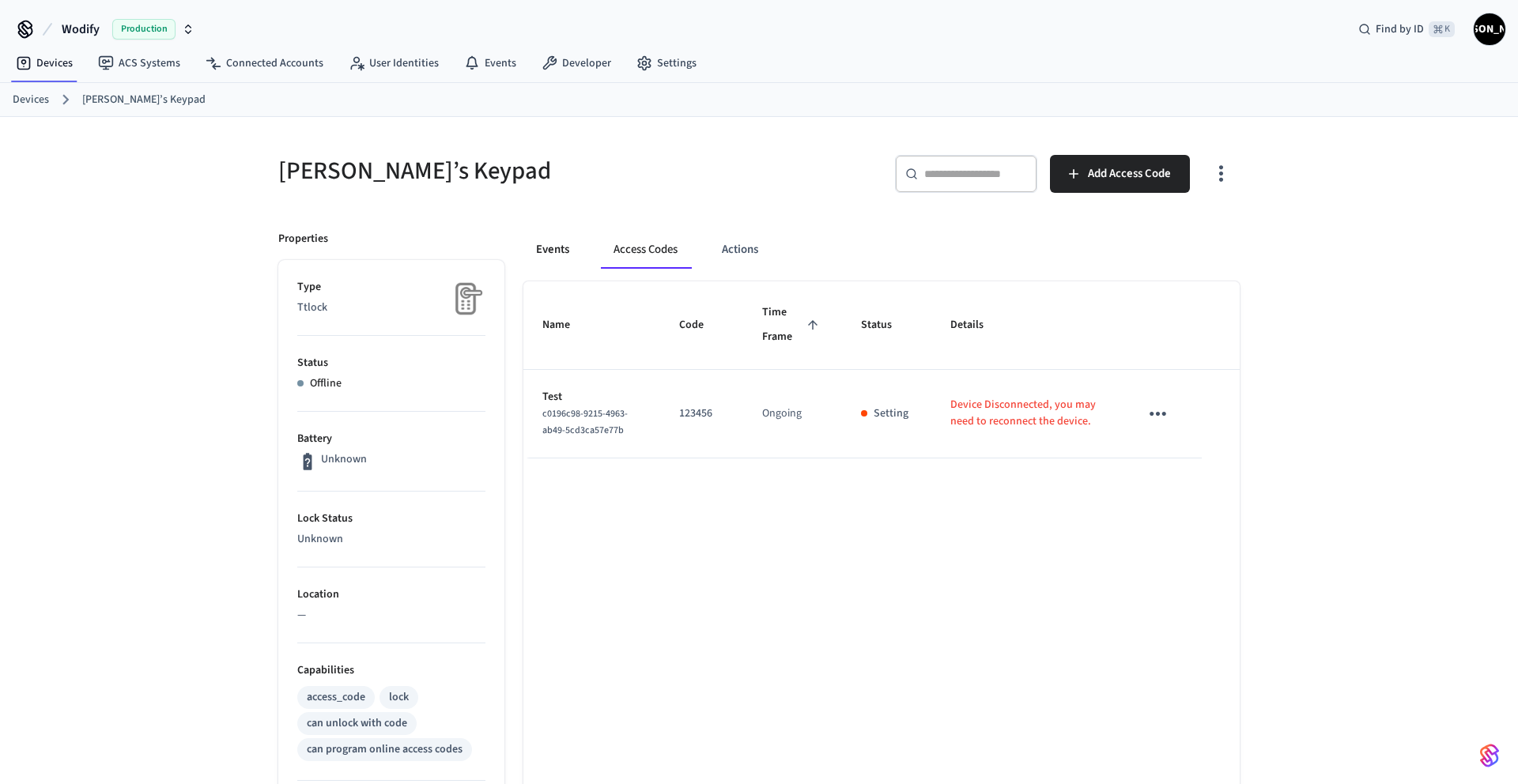
click at [535, 244] on button "Events" at bounding box center [553, 249] width 59 height 38
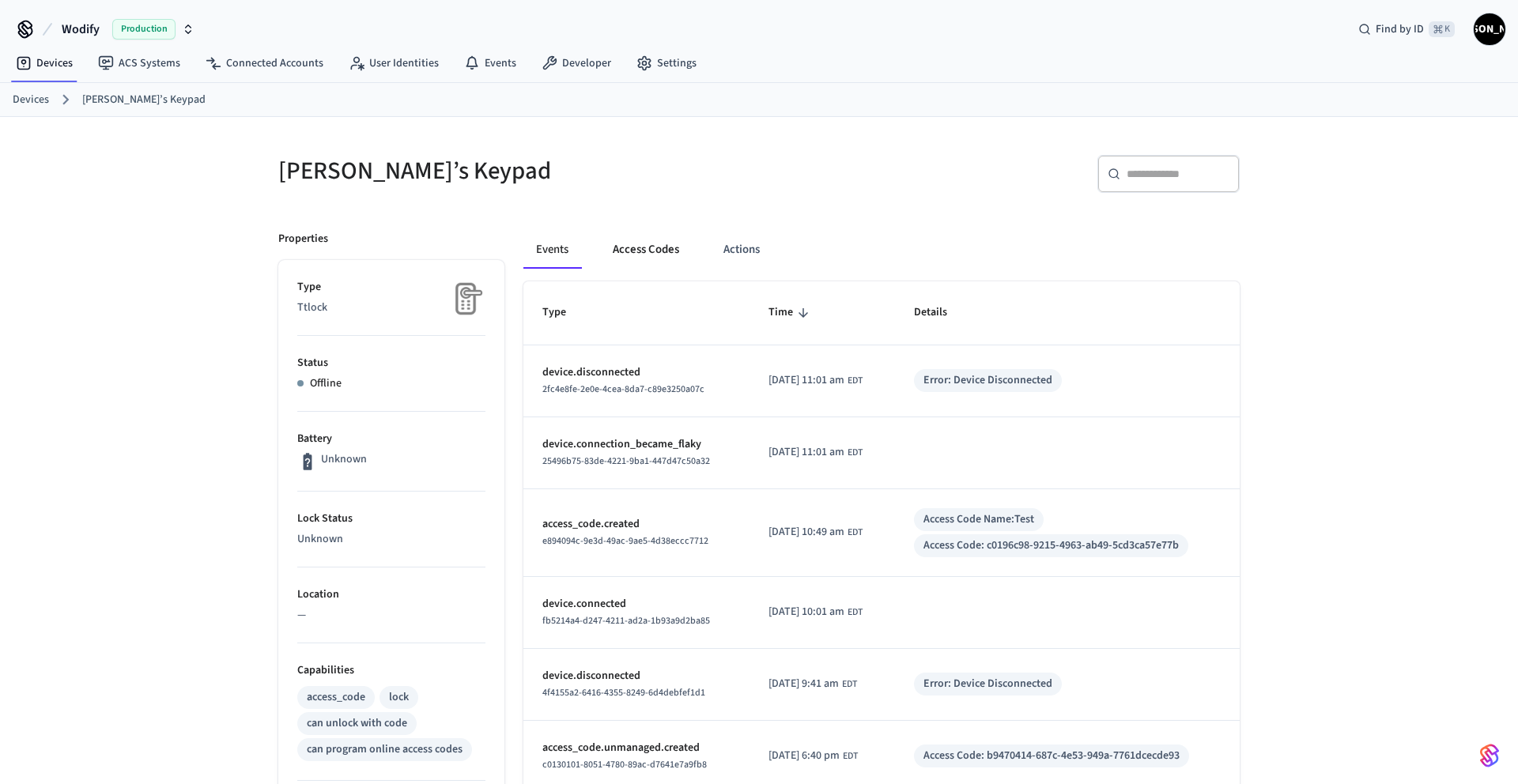
click at [663, 247] on button "Access Codes" at bounding box center [646, 249] width 91 height 38
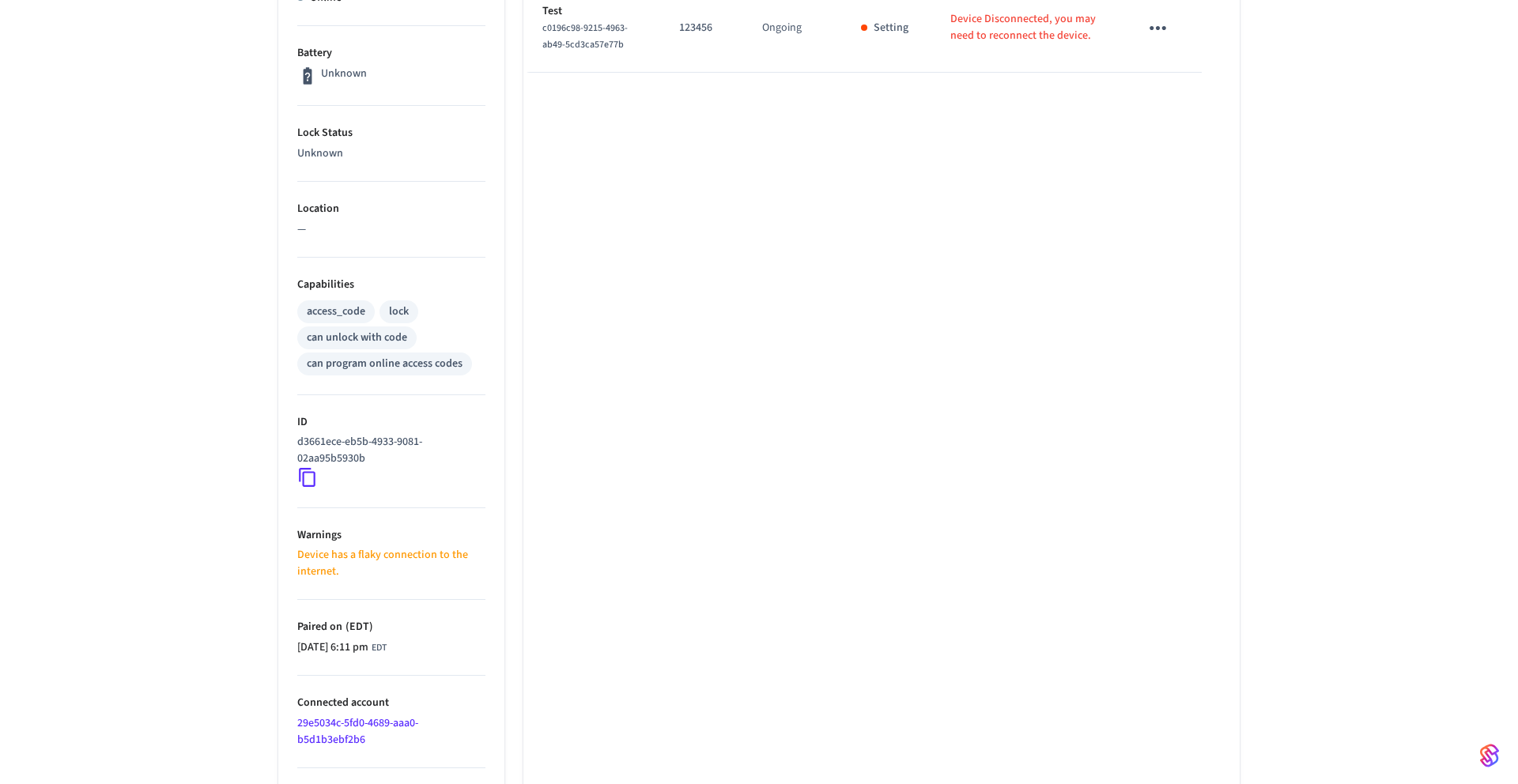
scroll to position [386, 0]
click at [305, 479] on icon at bounding box center [307, 476] width 20 height 20
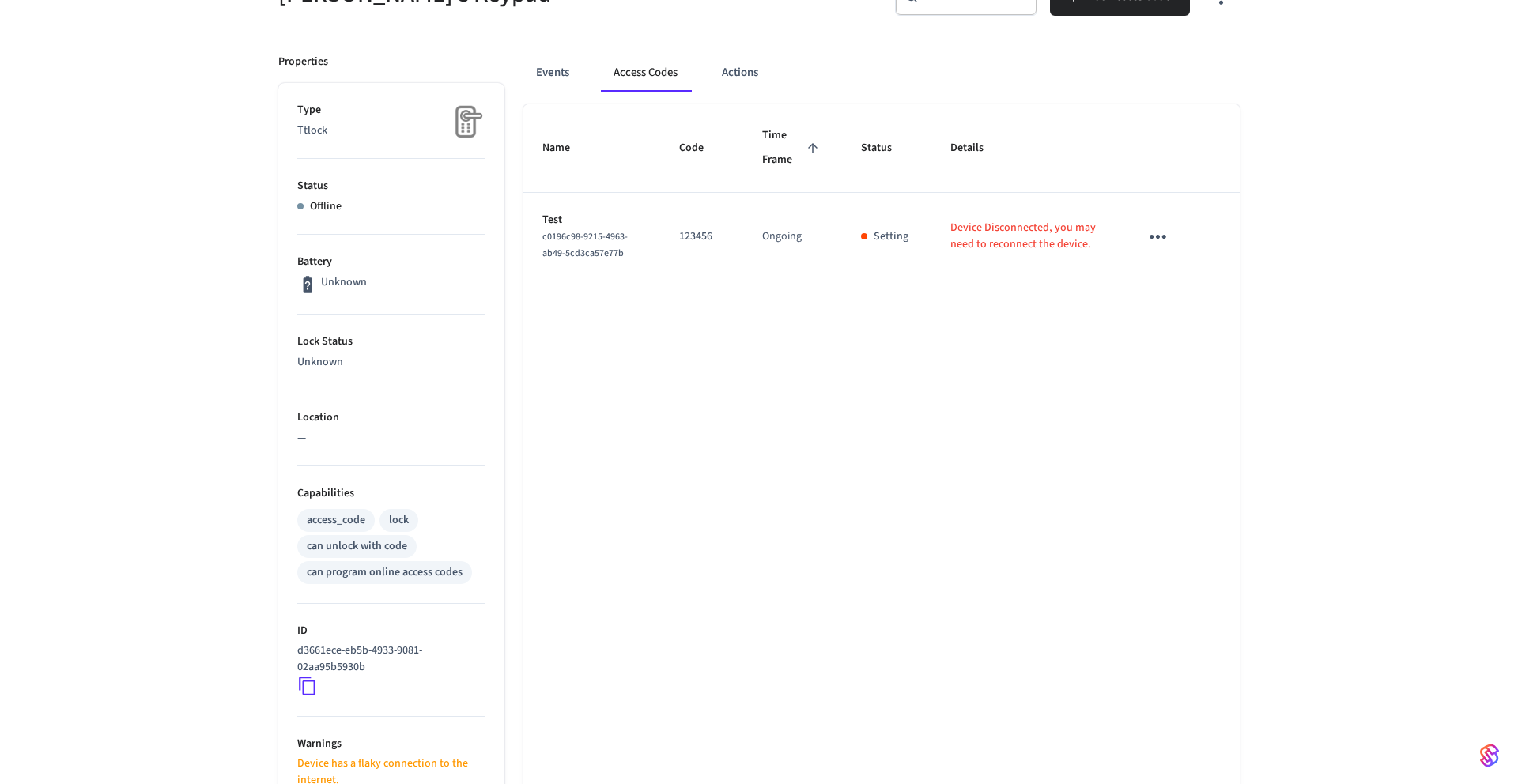
scroll to position [0, 0]
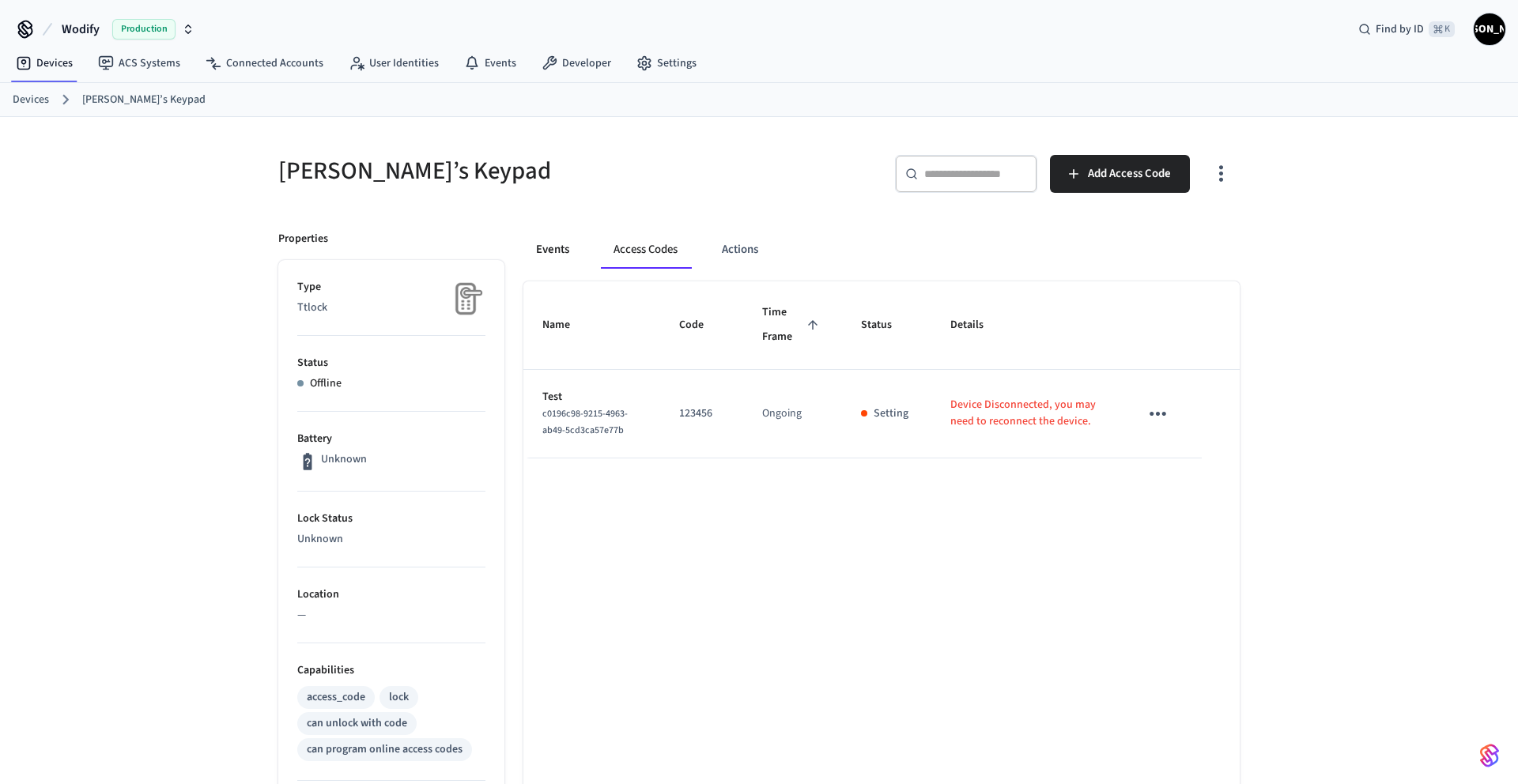
click at [546, 257] on button "Events" at bounding box center [553, 249] width 59 height 38
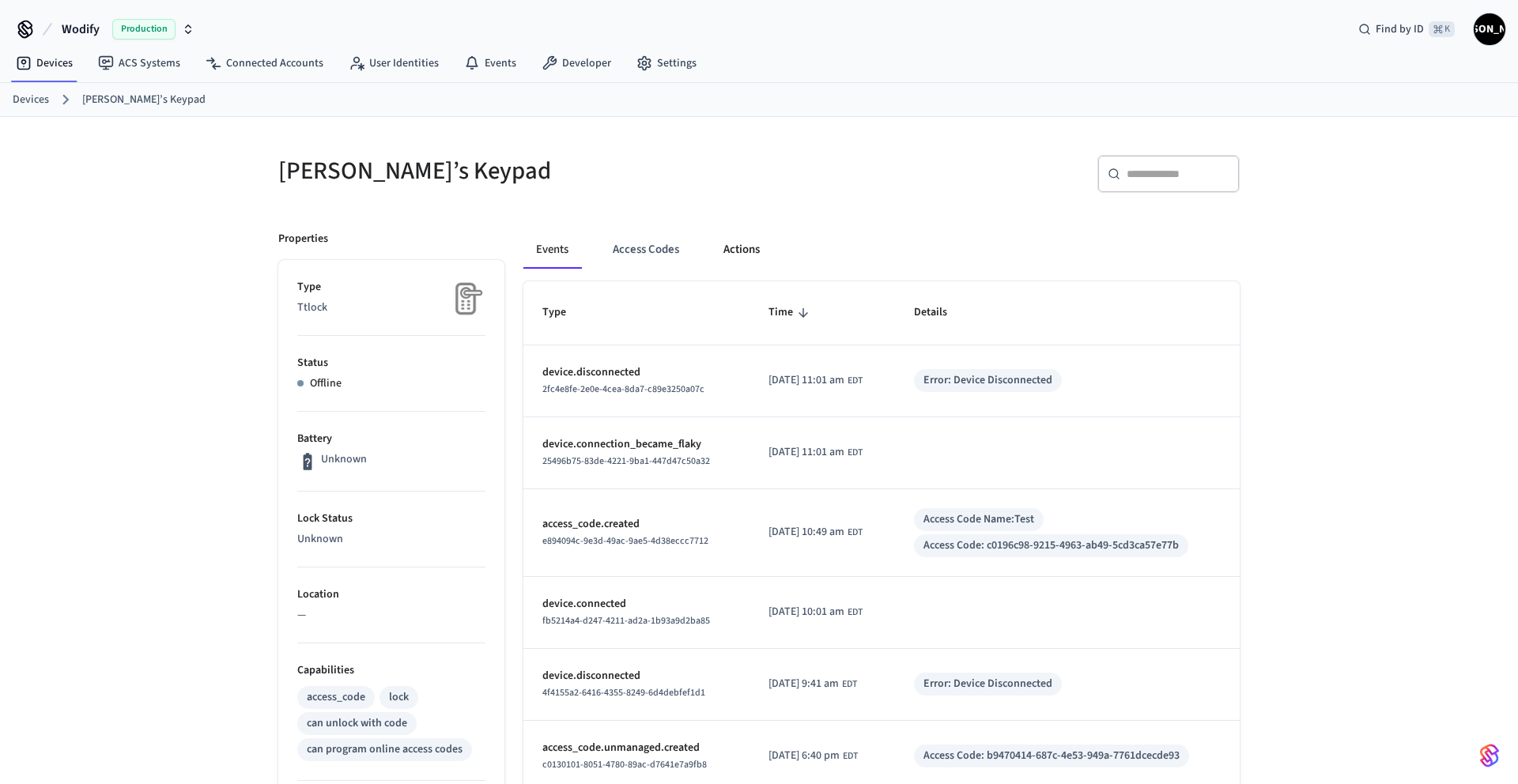
click at [737, 248] on button "Actions" at bounding box center [741, 249] width 61 height 38
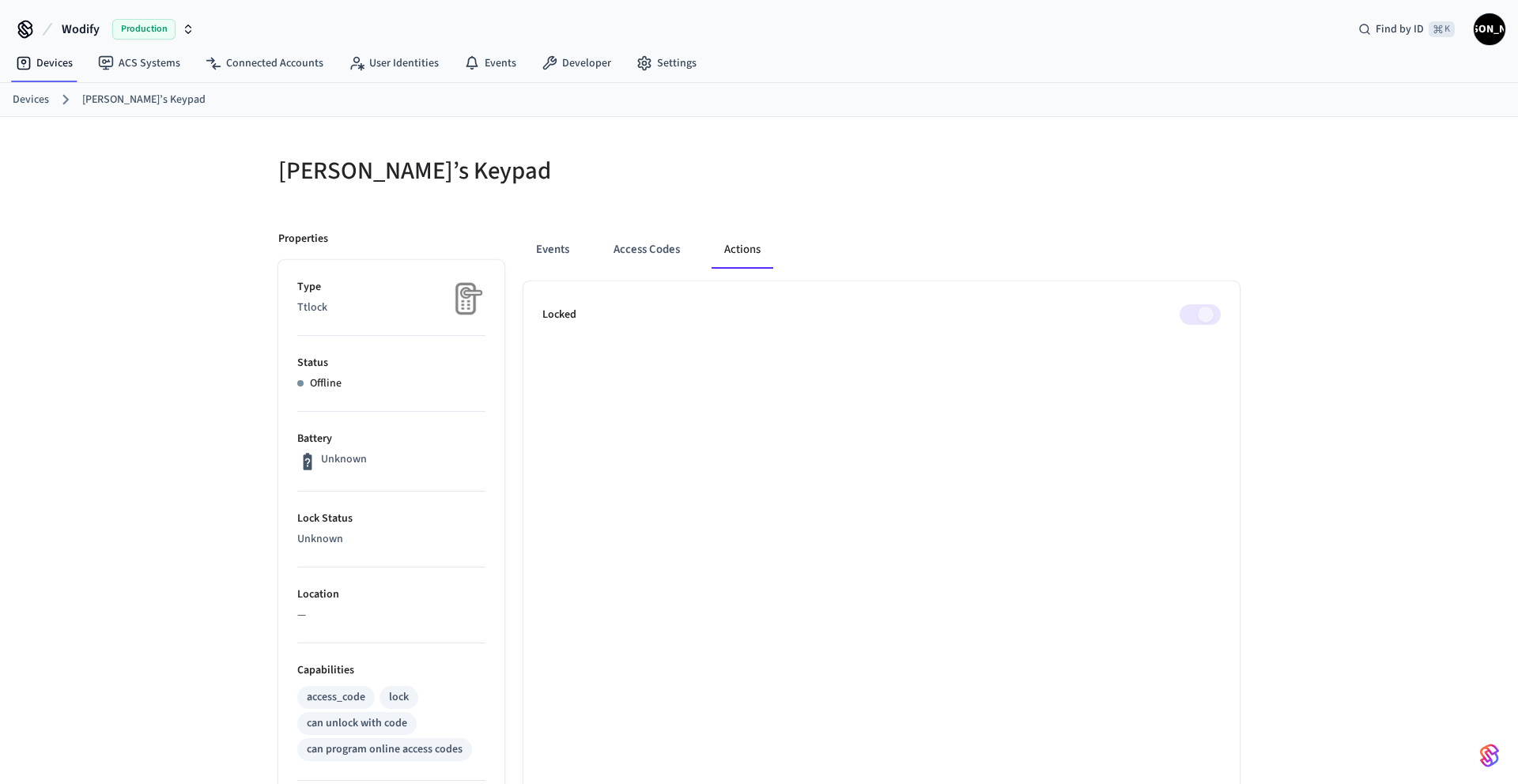
click at [1211, 316] on span at bounding box center [1200, 314] width 41 height 20
click at [543, 257] on button "Events" at bounding box center [553, 249] width 59 height 38
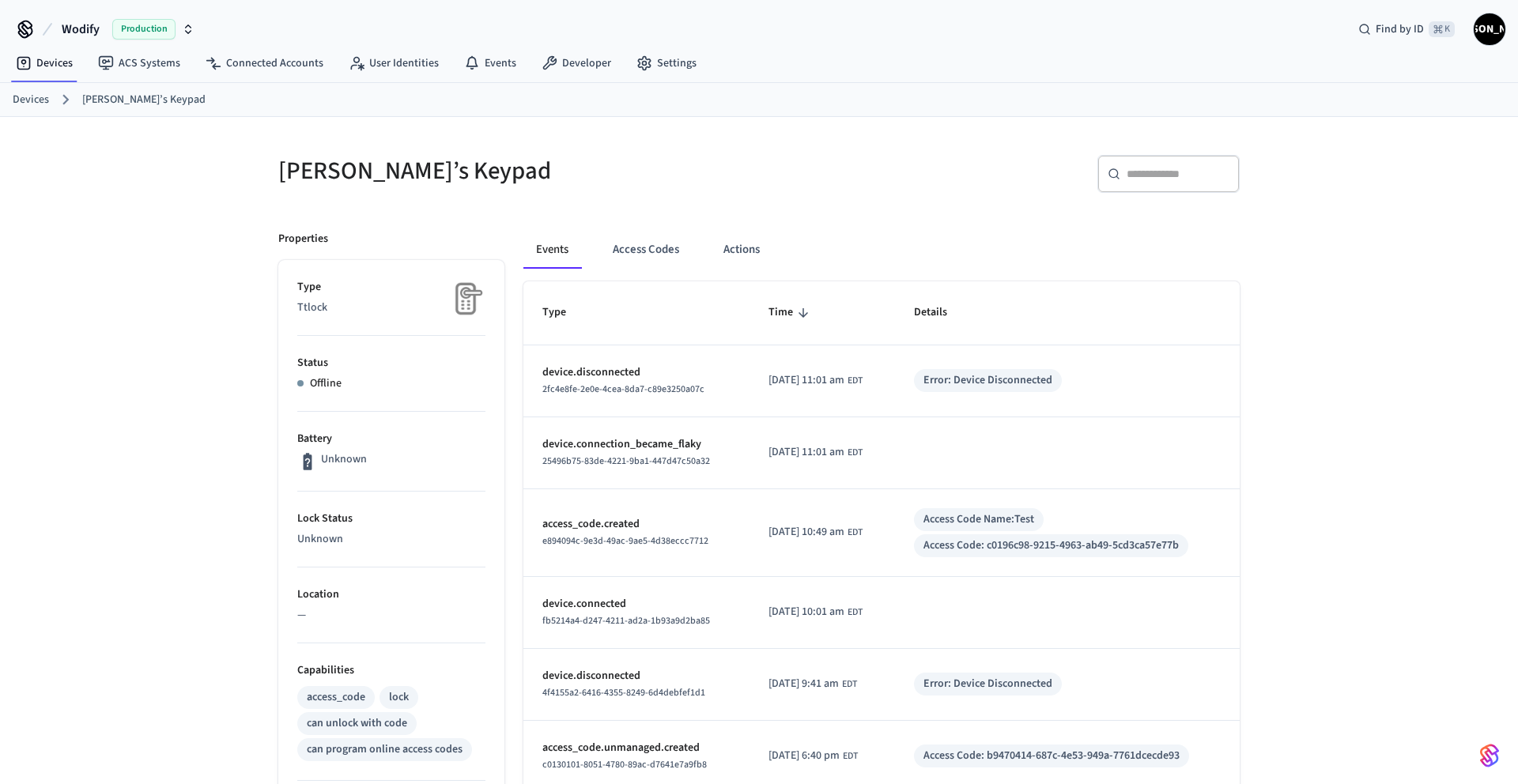
click at [594, 257] on div "Events Access Codes Actions" at bounding box center [882, 249] width 717 height 38
